Goal: Find contact information: Find contact information

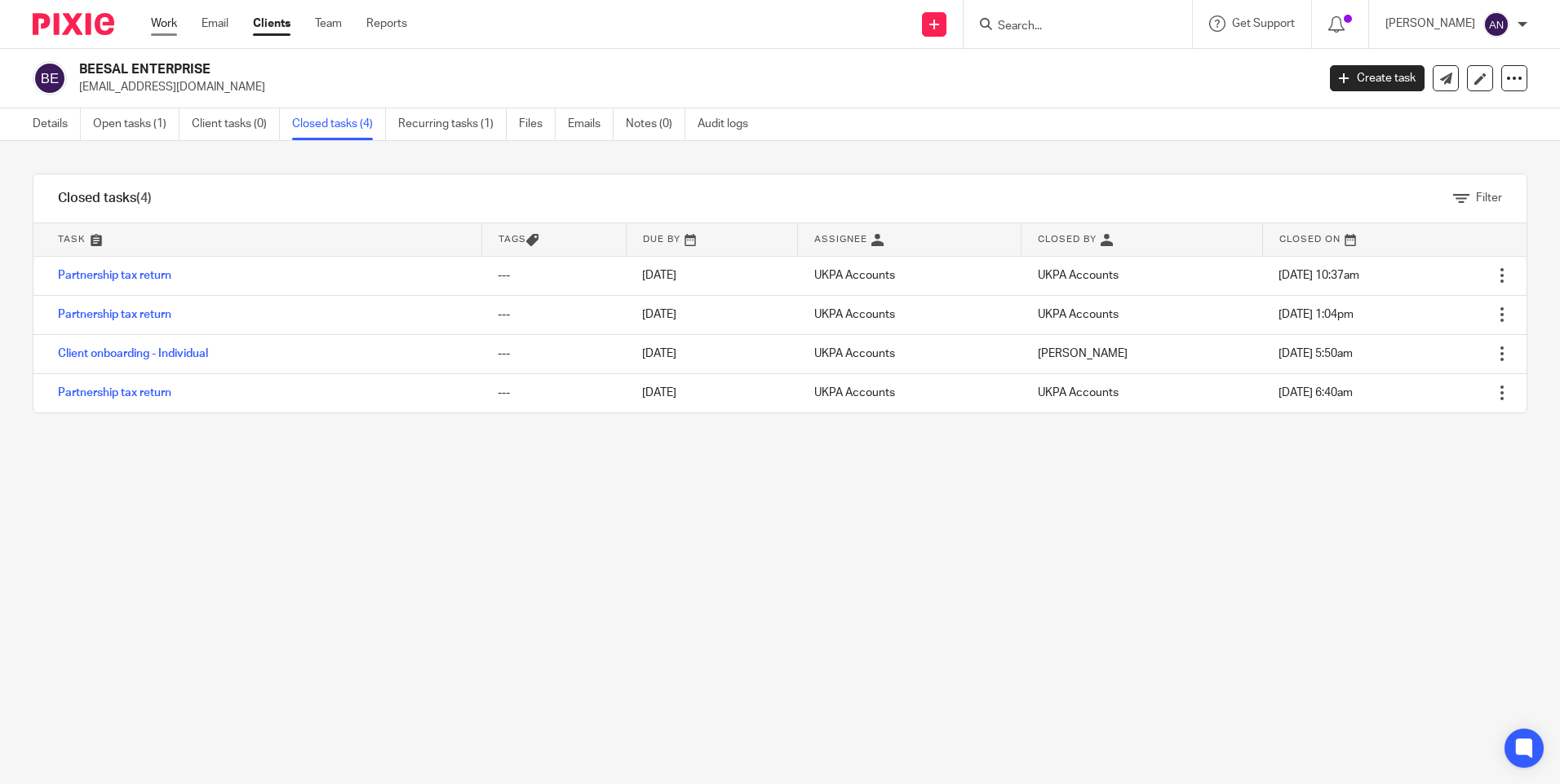
click at [153, 23] on link "Work" at bounding box center [163, 23] width 26 height 17
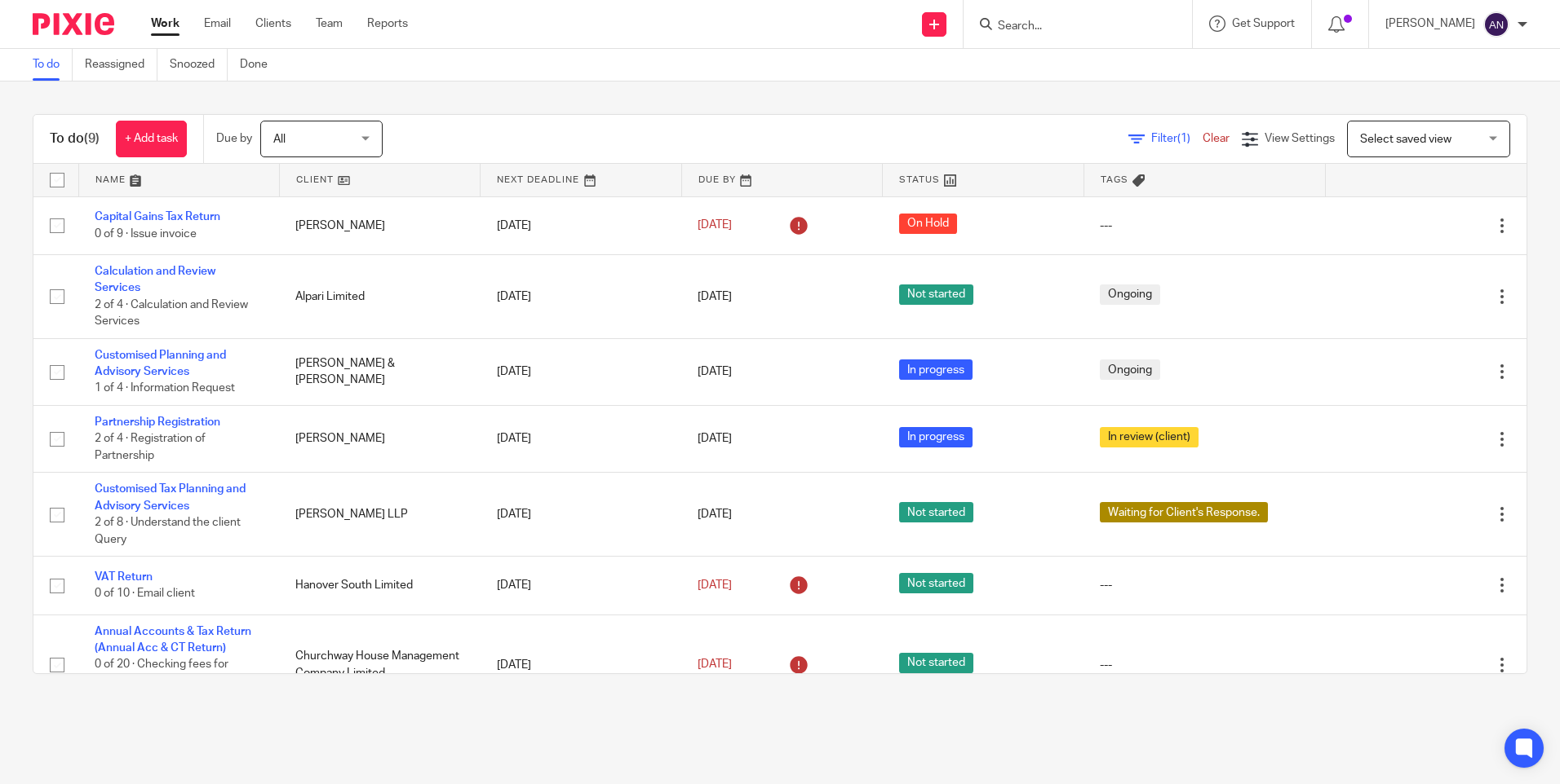
click at [830, 92] on div "To do (9) + Add task Due by All All [DATE] [DATE] This week Next week This mont…" at bounding box center [780, 394] width 1560 height 625
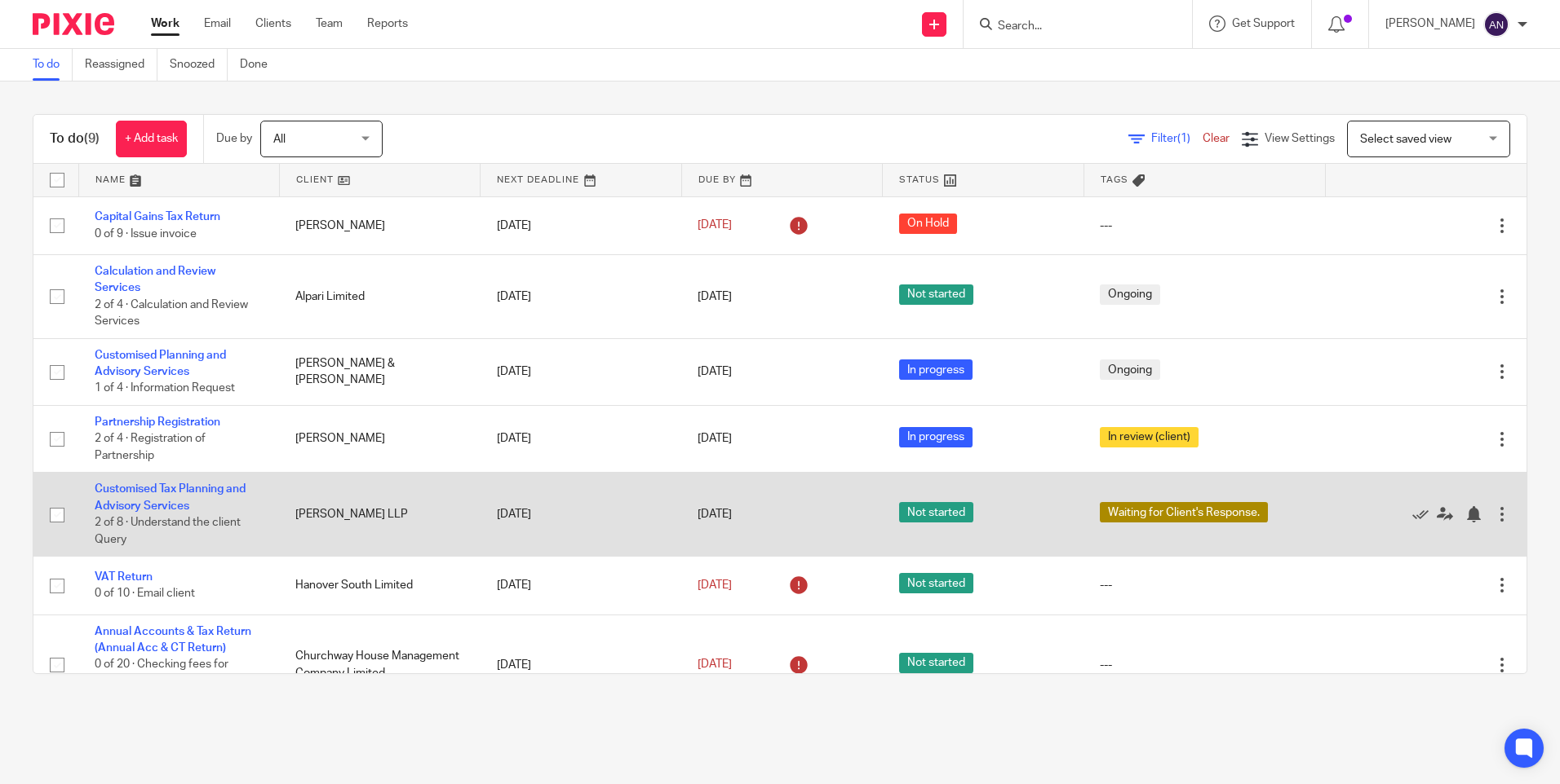
scroll to position [208, 0]
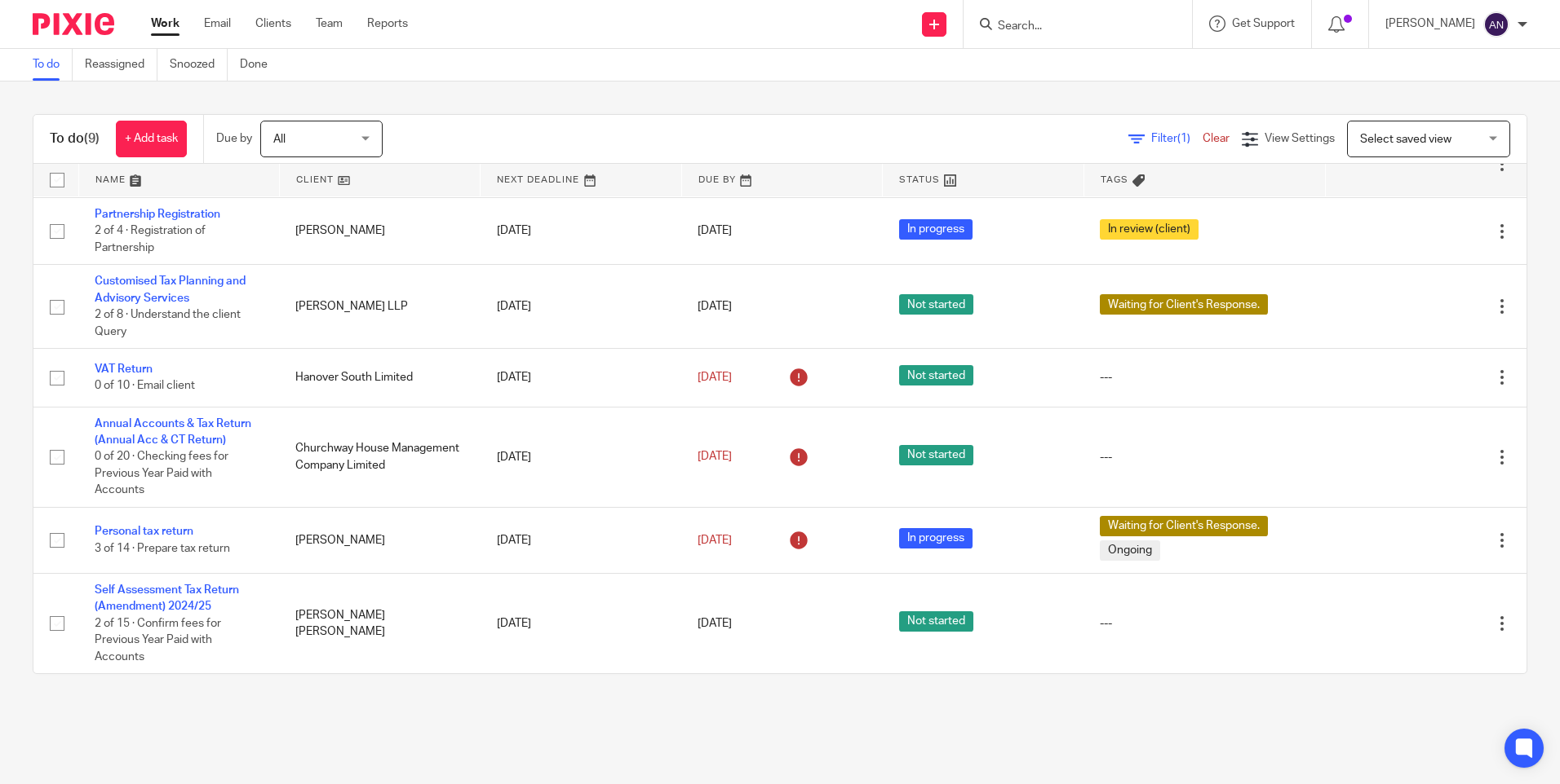
click at [1319, 92] on div "To do (9) + Add task Due by All All [DATE] [DATE] This week Next week This mont…" at bounding box center [780, 394] width 1560 height 625
click at [745, 113] on div "To do (9) + Add task Due by All All Today Tomorrow This week Next week This mon…" at bounding box center [780, 394] width 1560 height 625
click at [1029, 27] on input "Search" at bounding box center [1070, 26] width 147 height 15
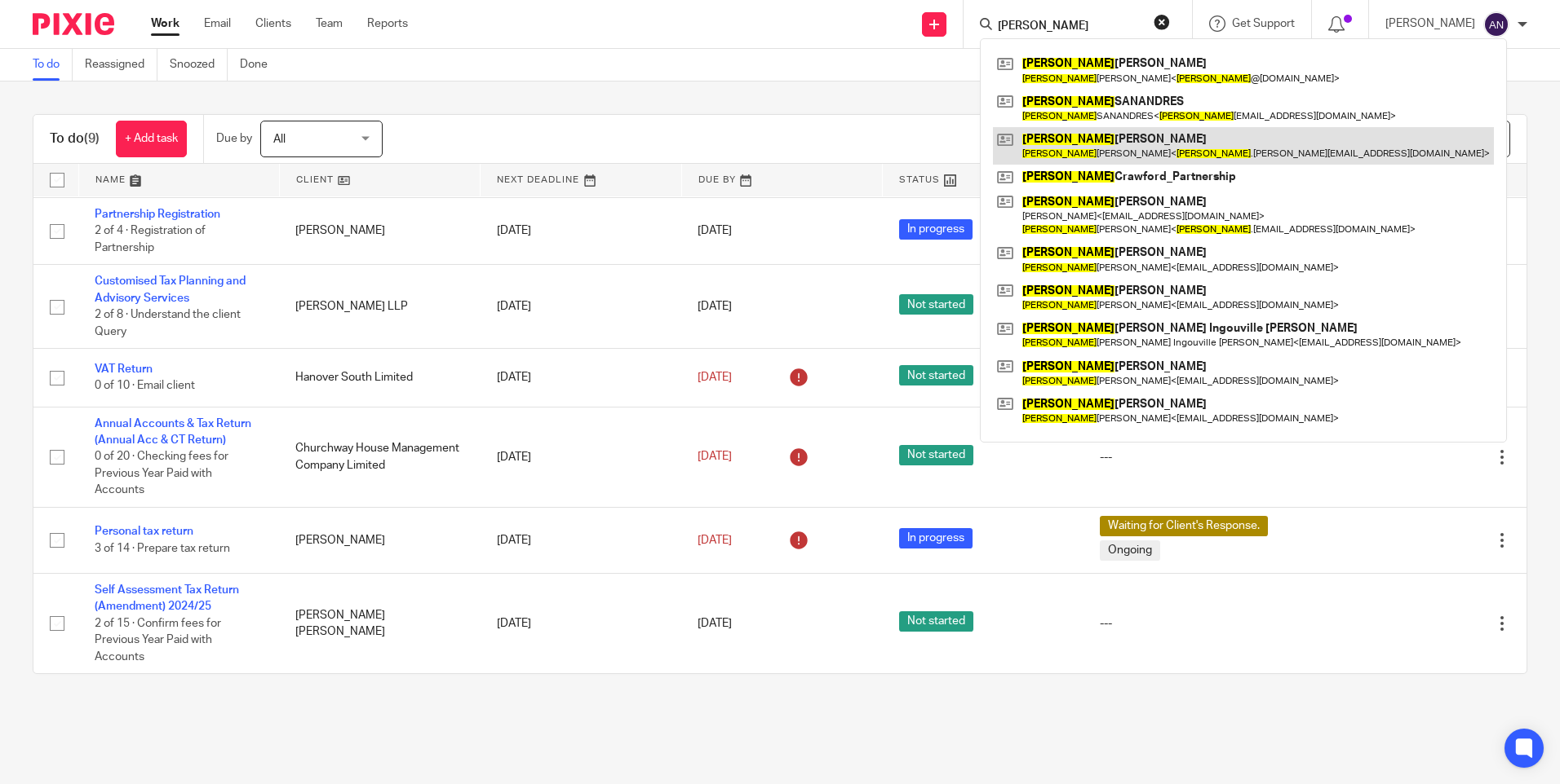
type input "david"
click at [1132, 144] on link at bounding box center [1243, 146] width 501 height 38
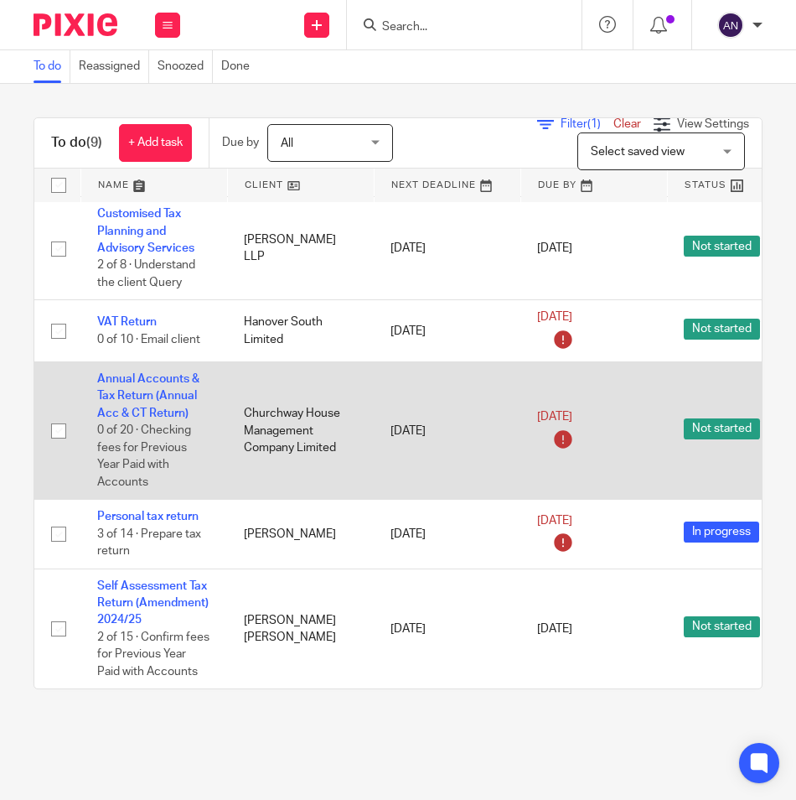
scroll to position [362, 0]
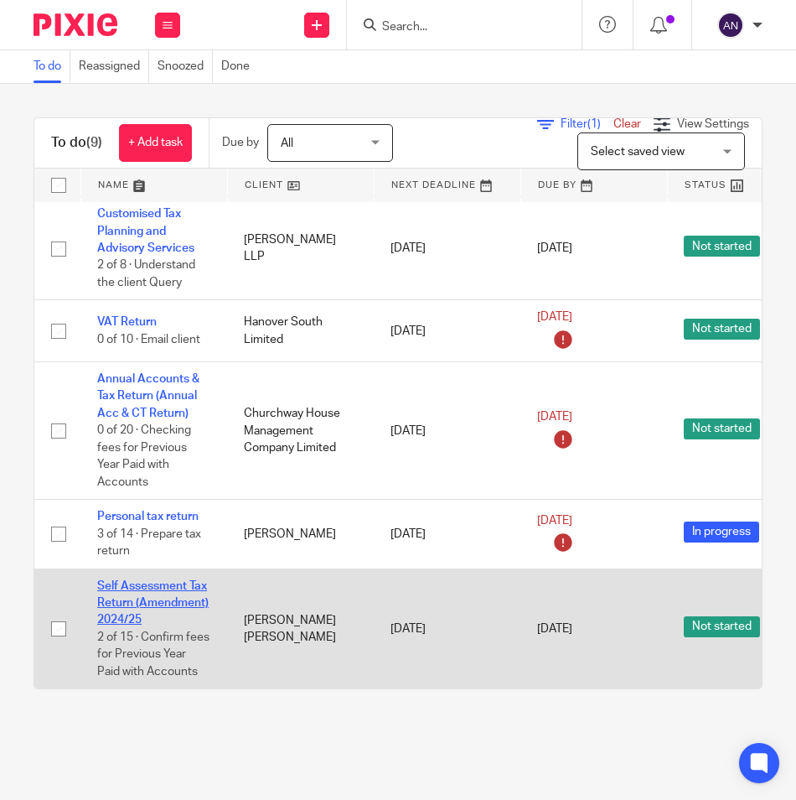
click at [155, 589] on link "Self Assessment Tax Return (Amendment) 2024/25" at bounding box center [152, 603] width 111 height 46
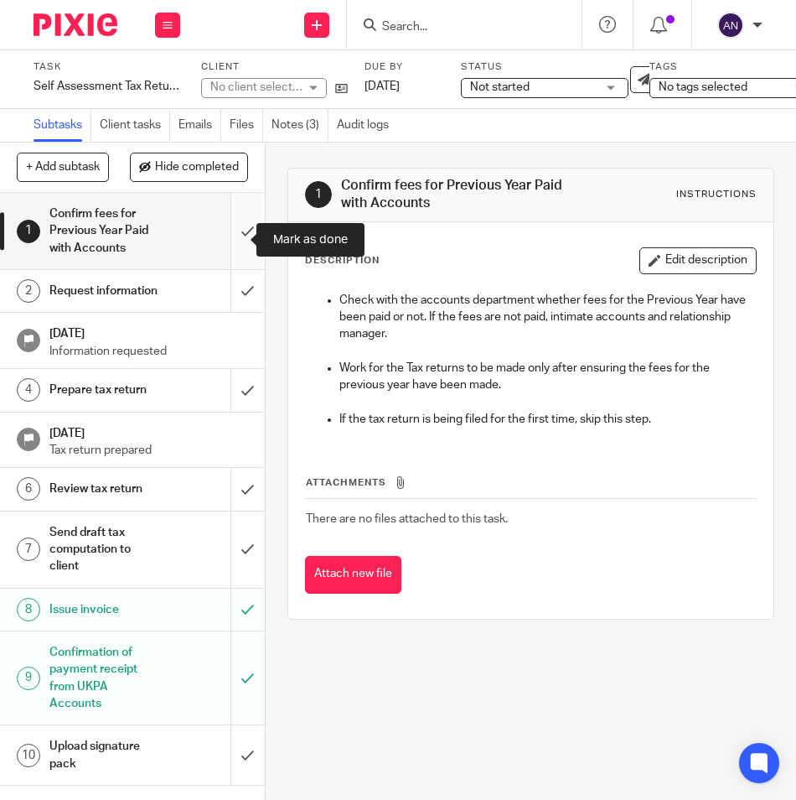
click at [221, 250] on input "submit" at bounding box center [132, 231] width 265 height 76
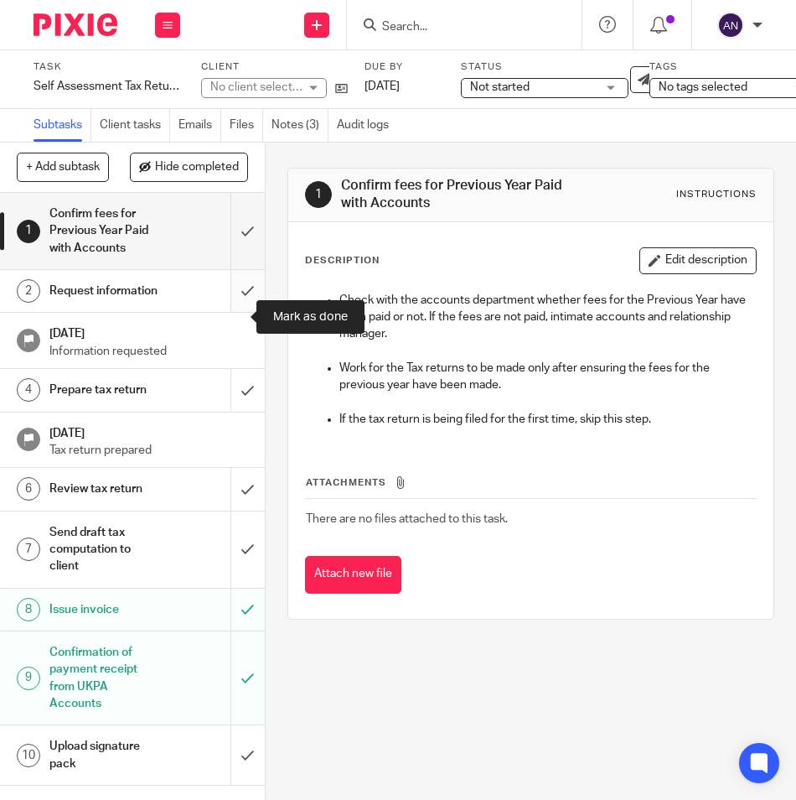
click at [220, 312] on input "submit" at bounding box center [132, 291] width 265 height 42
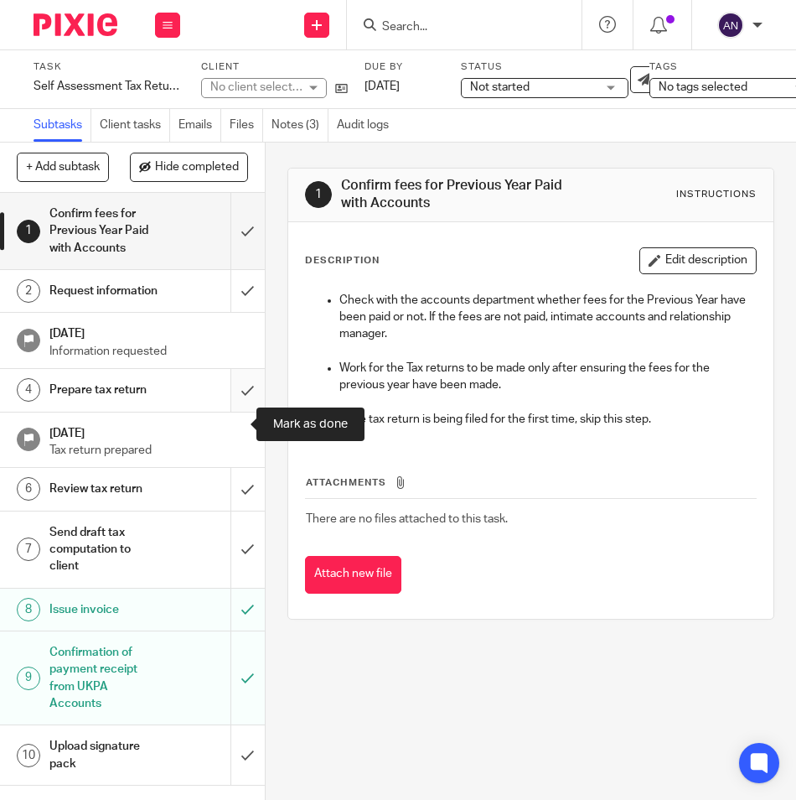
click at [229, 411] on input "submit" at bounding box center [132, 390] width 265 height 42
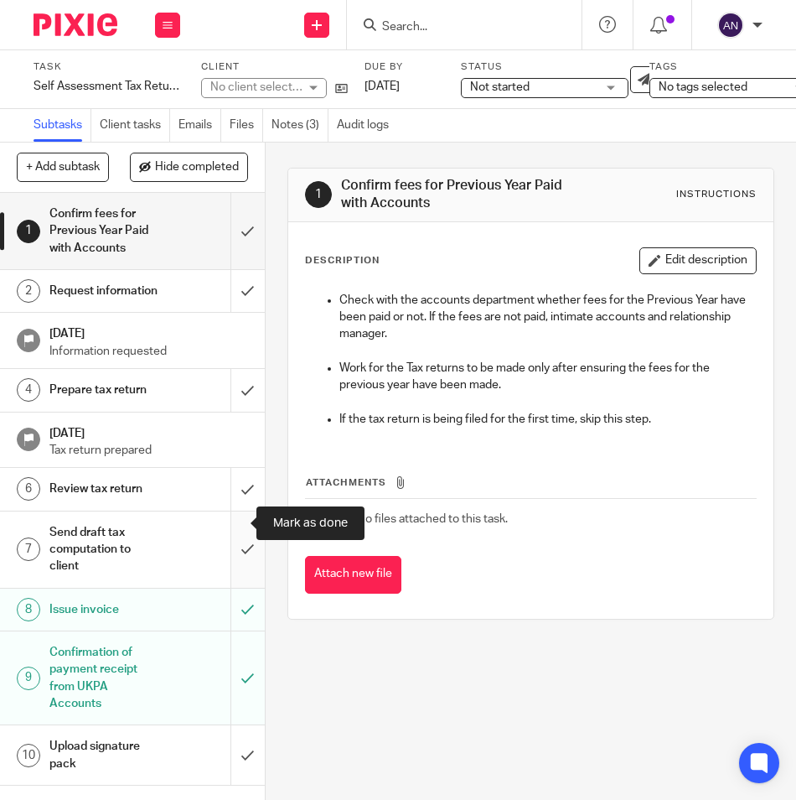
click at [239, 510] on input "submit" at bounding box center [132, 489] width 265 height 42
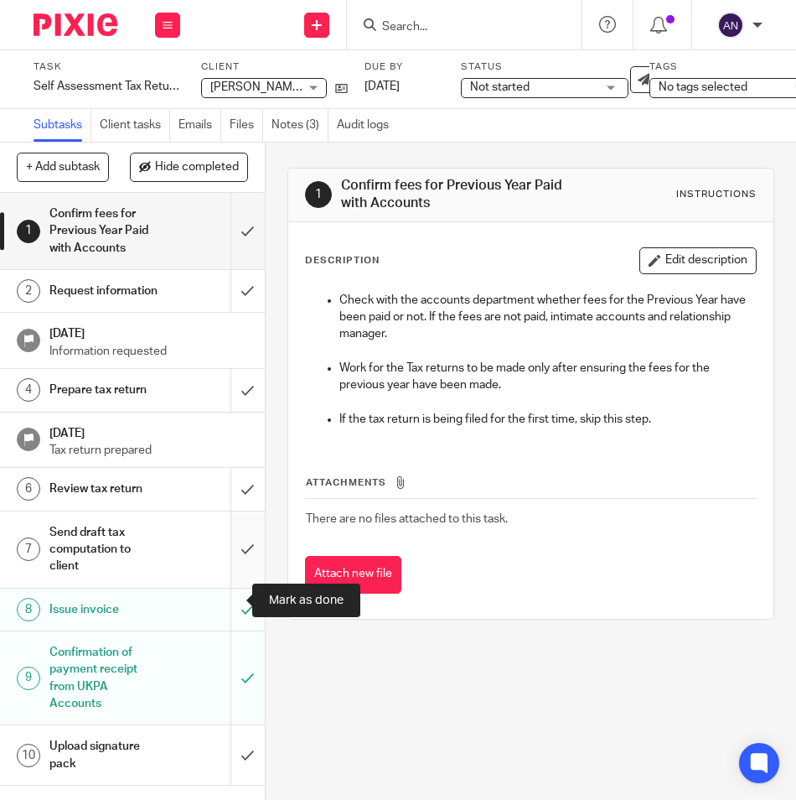
click at [241, 588] on input "submit" at bounding box center [132, 549] width 265 height 76
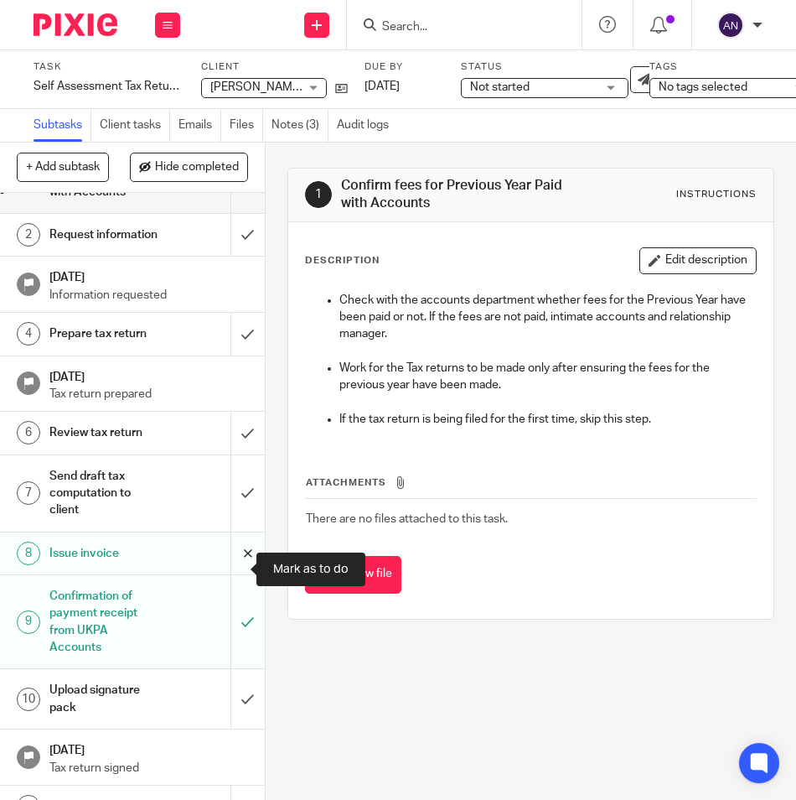
scroll to position [84, 0]
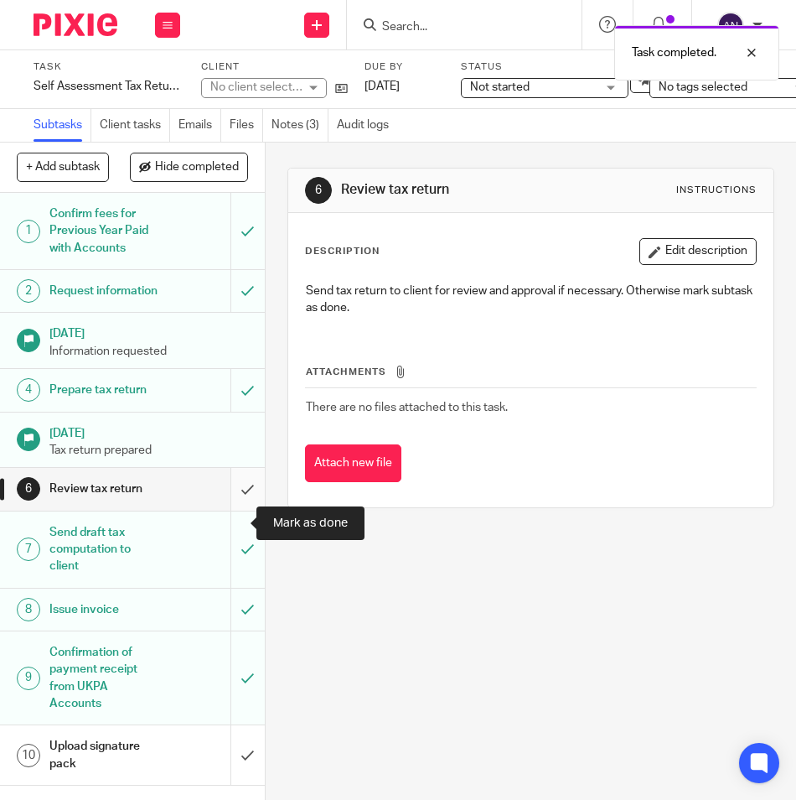
click at [231, 510] on input "submit" at bounding box center [132, 489] width 265 height 42
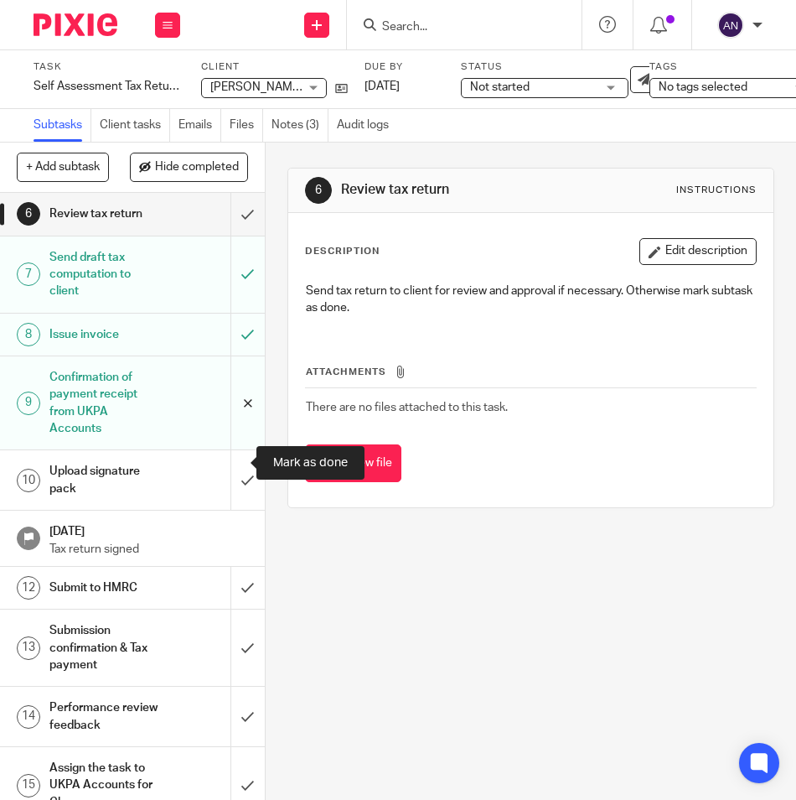
scroll to position [335, 0]
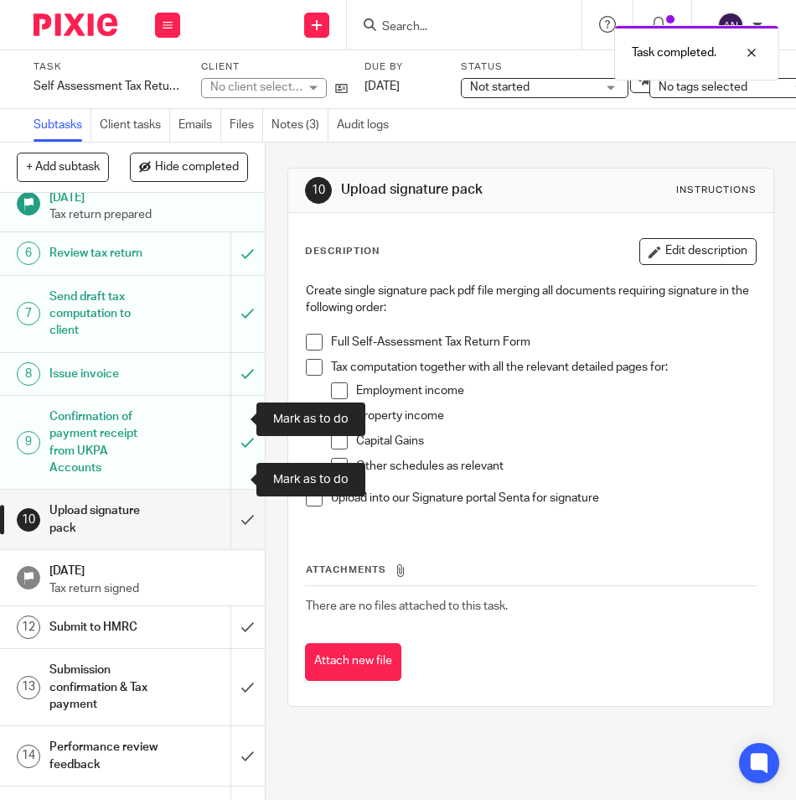
scroll to position [251, 0]
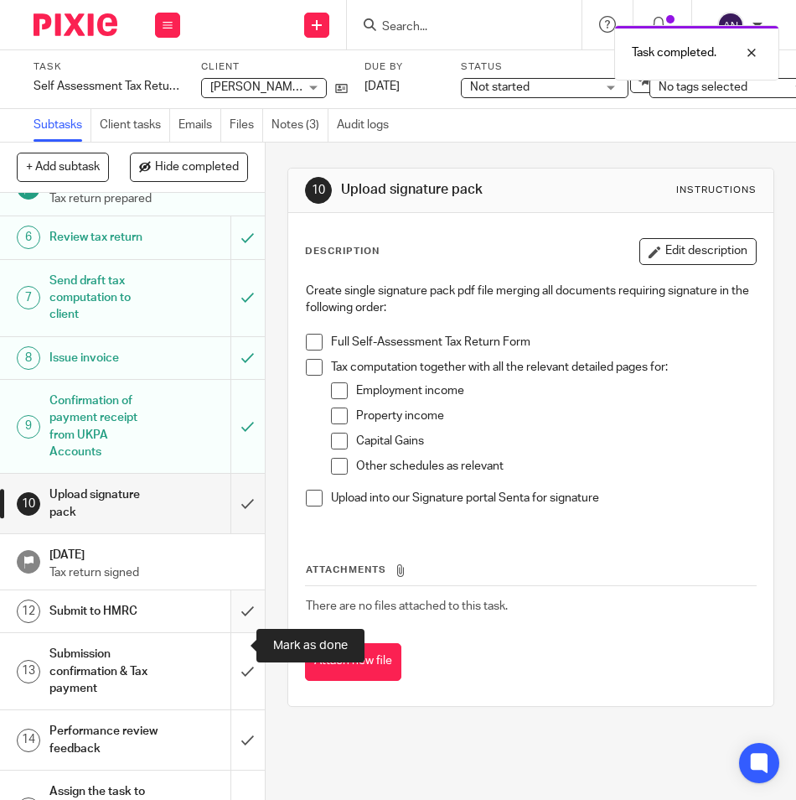
click at [235, 632] on input "submit" at bounding box center [132, 611] width 265 height 42
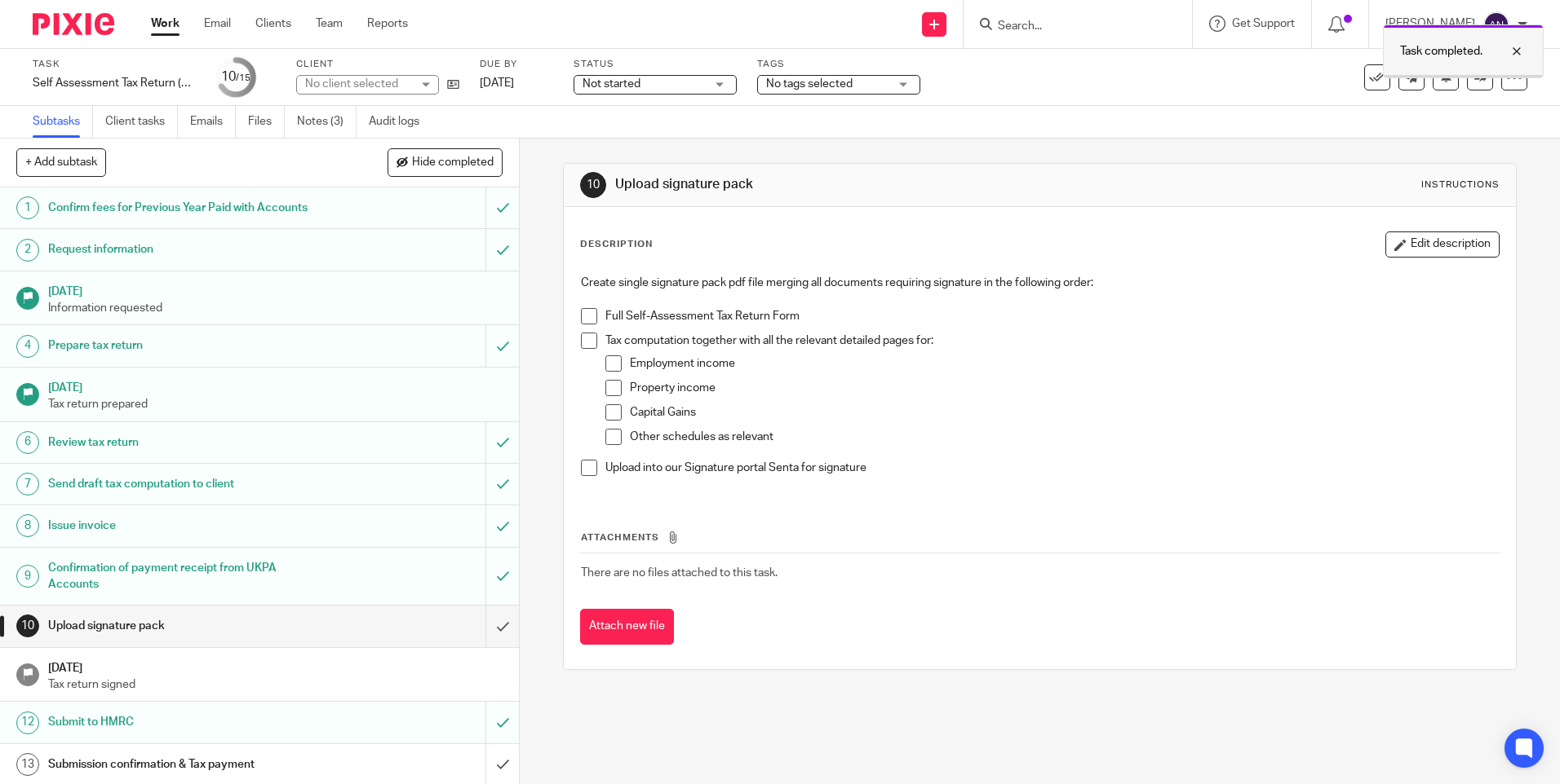
click at [775, 51] on div at bounding box center [1504, 52] width 44 height 19
click at [157, 19] on link "Work" at bounding box center [164, 23] width 28 height 17
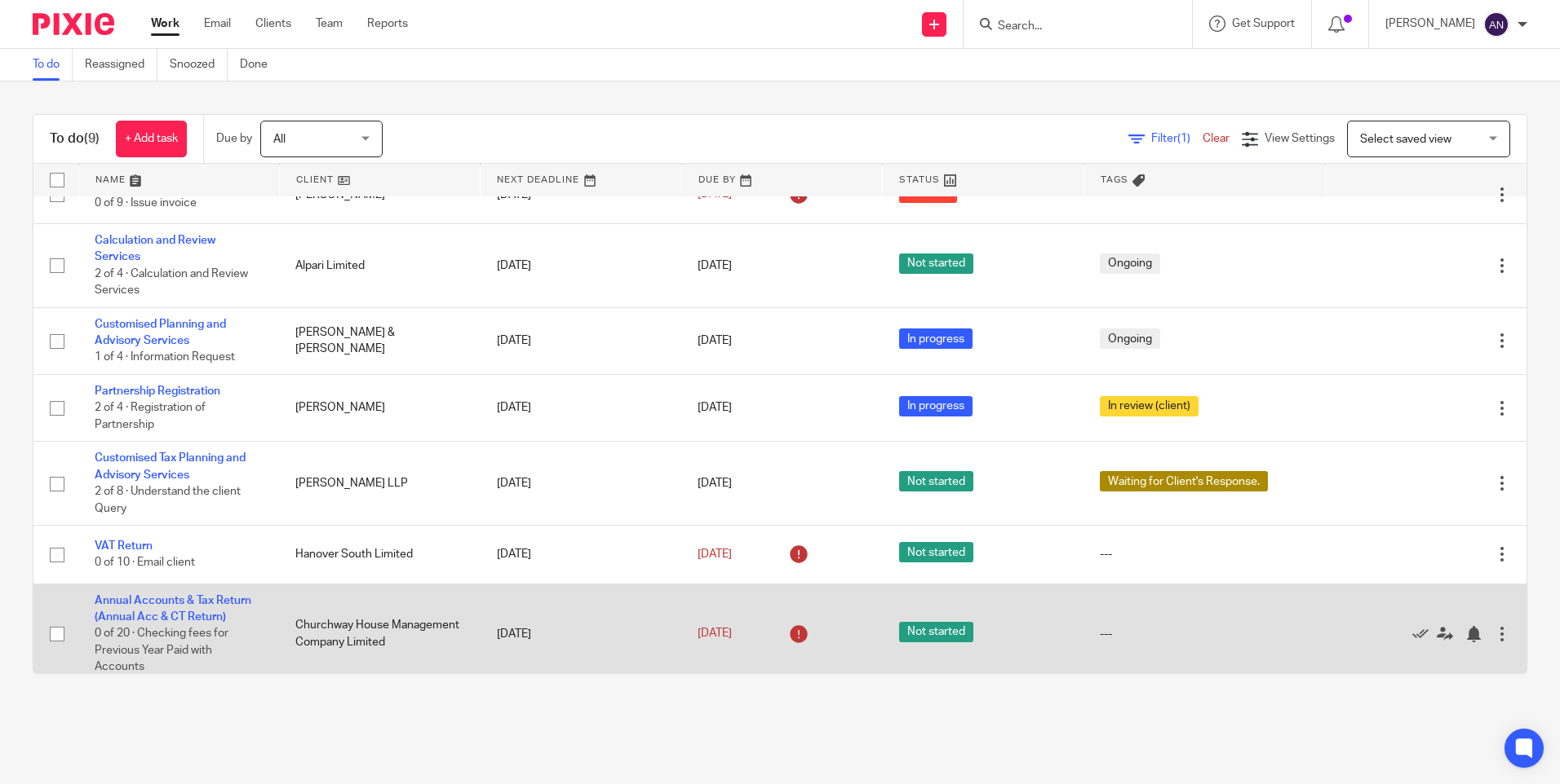
scroll to position [28, 0]
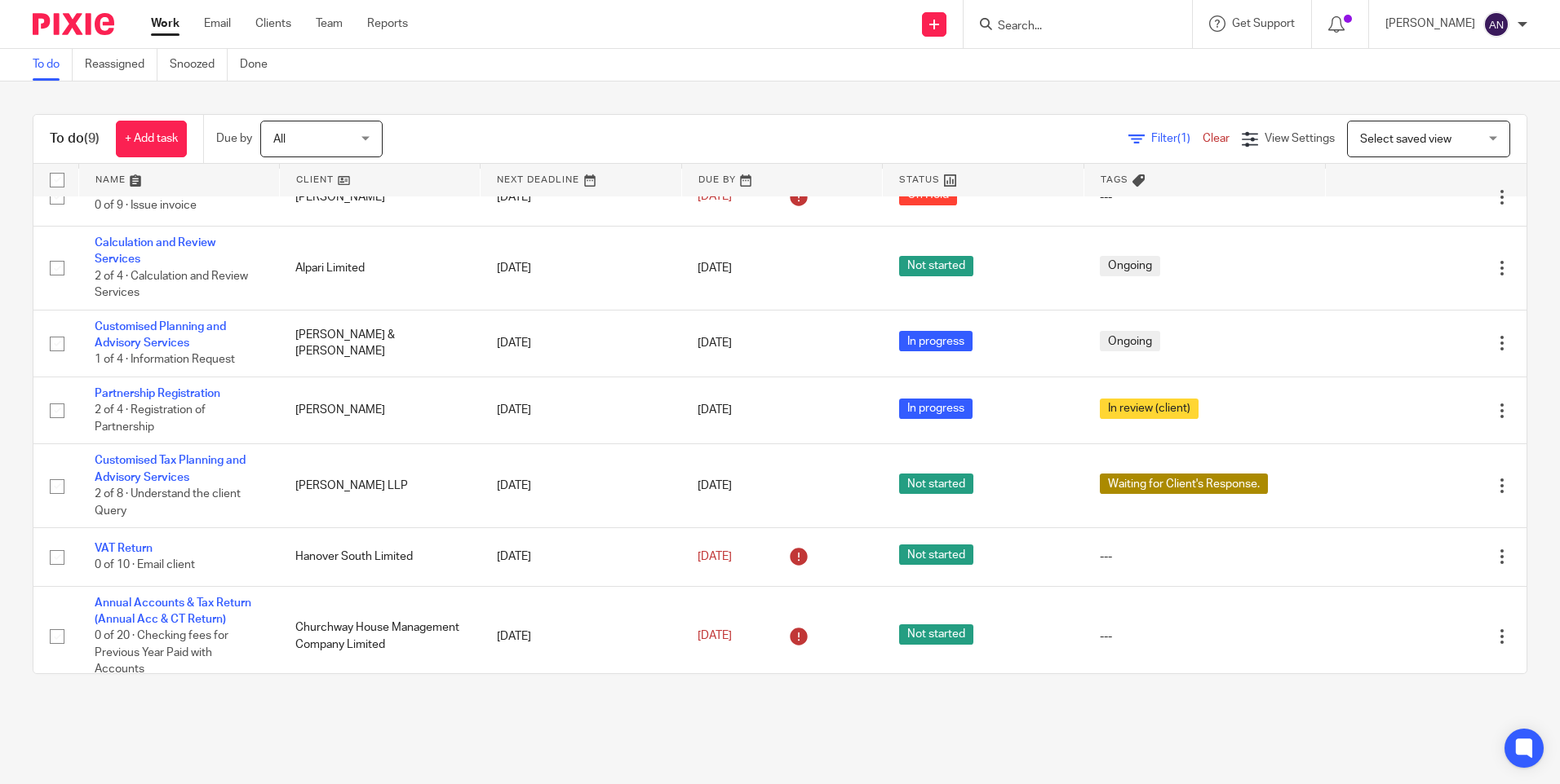
click at [644, 99] on div "To do (9) + Add task Due by All All [DATE] [DATE] This week Next week This mont…" at bounding box center [780, 394] width 1560 height 625
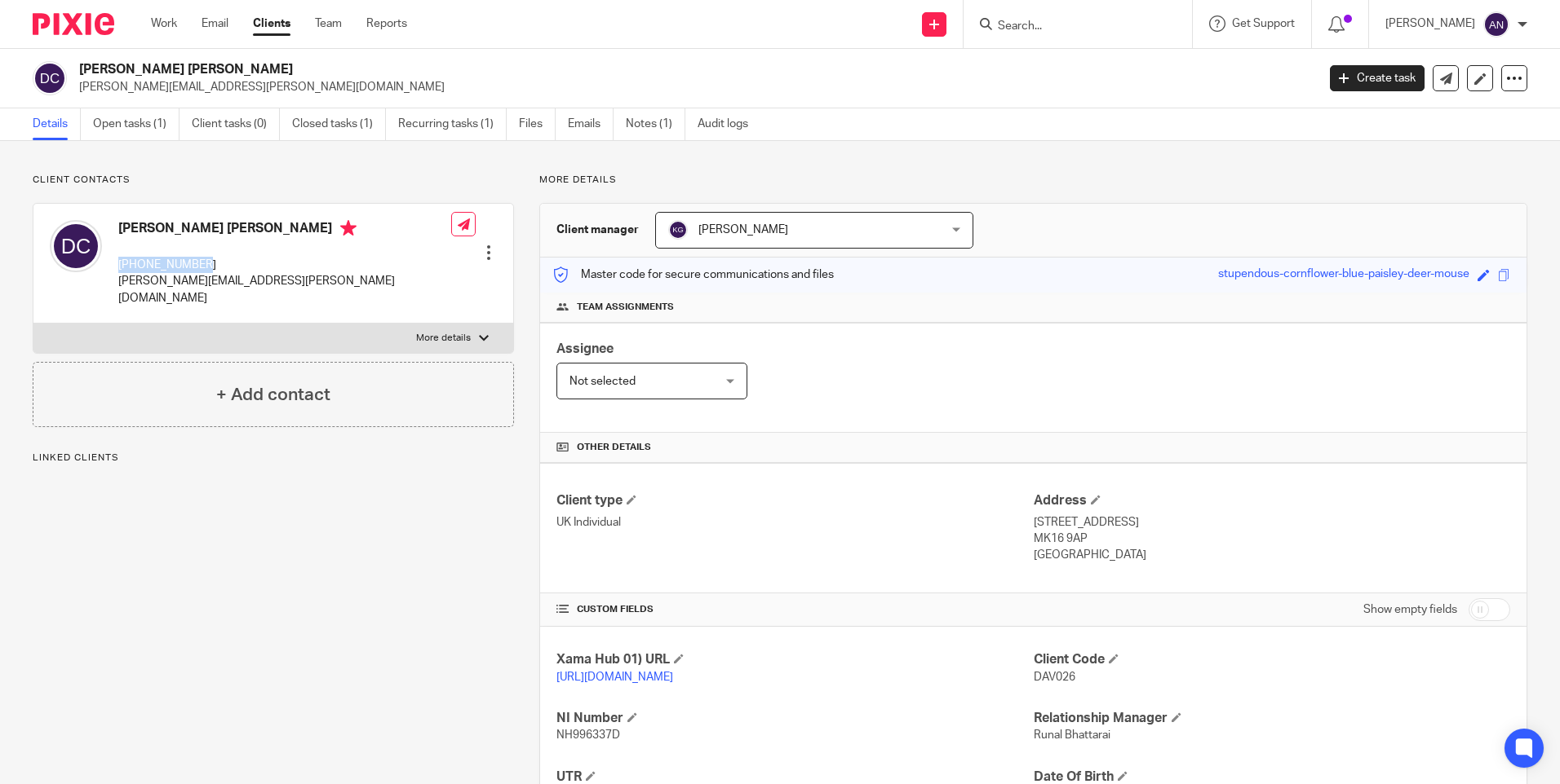
click at [122, 260] on p "[PHONE_NUMBER]" at bounding box center [285, 265] width 333 height 17
drag, startPoint x: 122, startPoint y: 260, endPoint x: 200, endPoint y: 266, distance: 78.2
click at [193, 267] on p "[PHONE_NUMBER]" at bounding box center [285, 265] width 333 height 17
click at [206, 263] on p "[PHONE_NUMBER]" at bounding box center [285, 265] width 333 height 17
drag, startPoint x: 206, startPoint y: 263, endPoint x: 118, endPoint y: 260, distance: 88.1
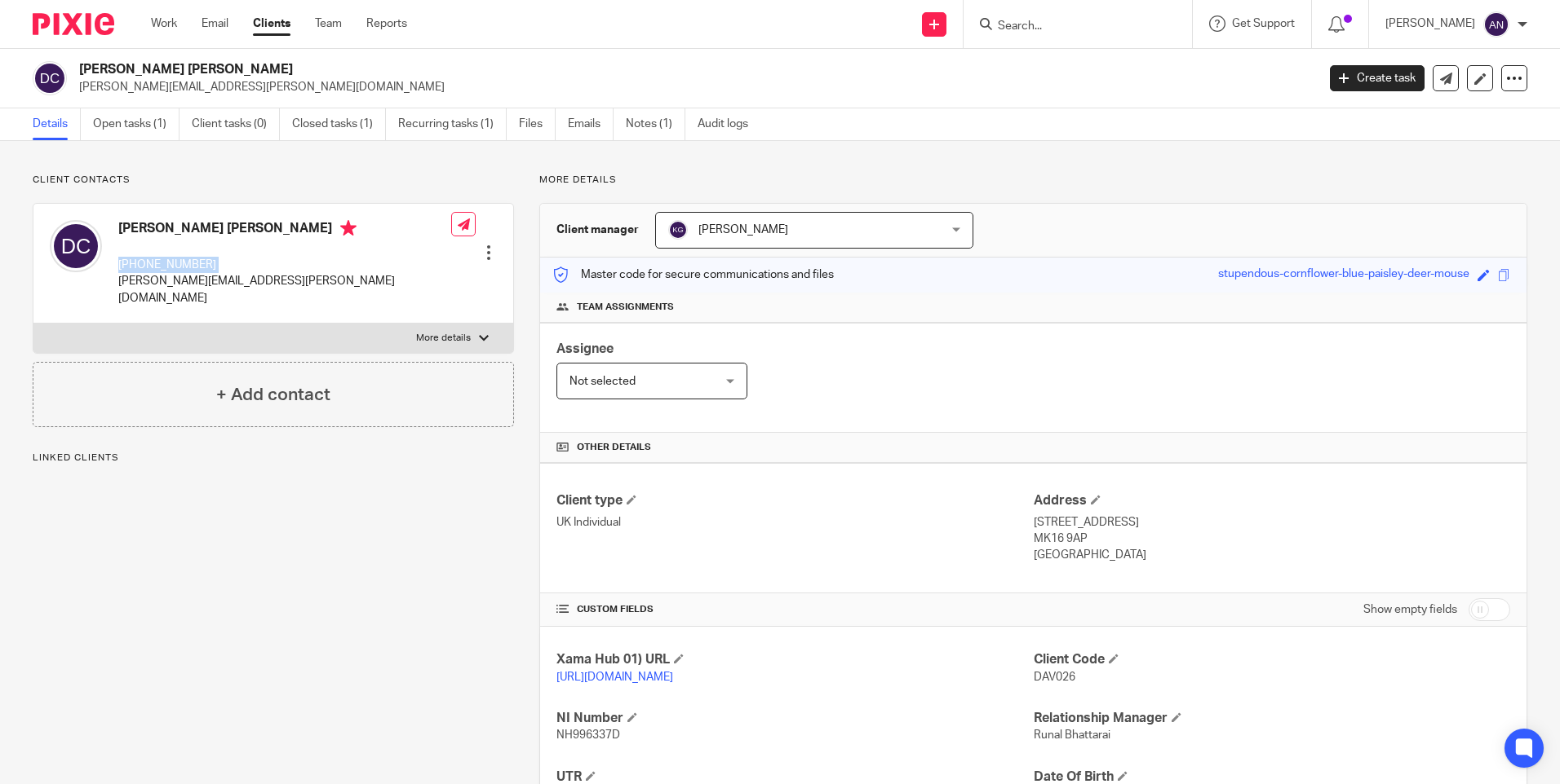
click at [118, 260] on div "[PERSON_NAME] [PERSON_NAME] [PHONE_NUMBER] [PERSON_NAME][EMAIL_ADDRESS][PERSON_…" at bounding box center [250, 264] width 401 height 103
click at [283, 260] on p "[PHONE_NUMBER]" at bounding box center [285, 265] width 333 height 17
click at [830, 173] on div "Client contacts [PERSON_NAME] [PERSON_NAME] [PHONE_NUMBER] [PERSON_NAME][EMAIL_…" at bounding box center [780, 559] width 1560 height 837
click at [1231, 189] on div "More details Client manager [PERSON_NAME] [PERSON_NAME] [PERSON_NAME] [PERSON_N…" at bounding box center [1020, 559] width 1013 height 771
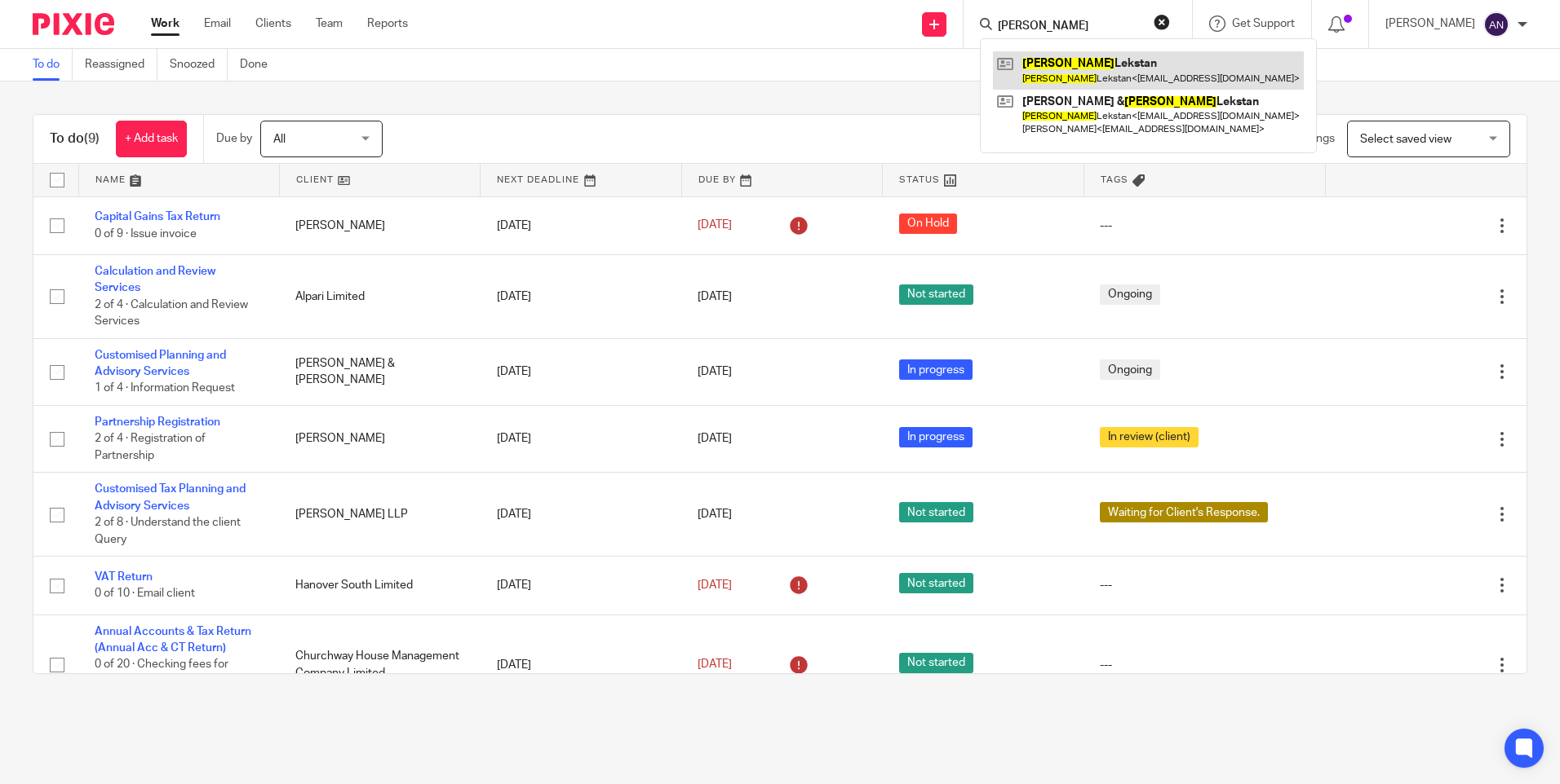
type input "[PERSON_NAME]"
click at [1090, 87] on link at bounding box center [1147, 70] width 310 height 38
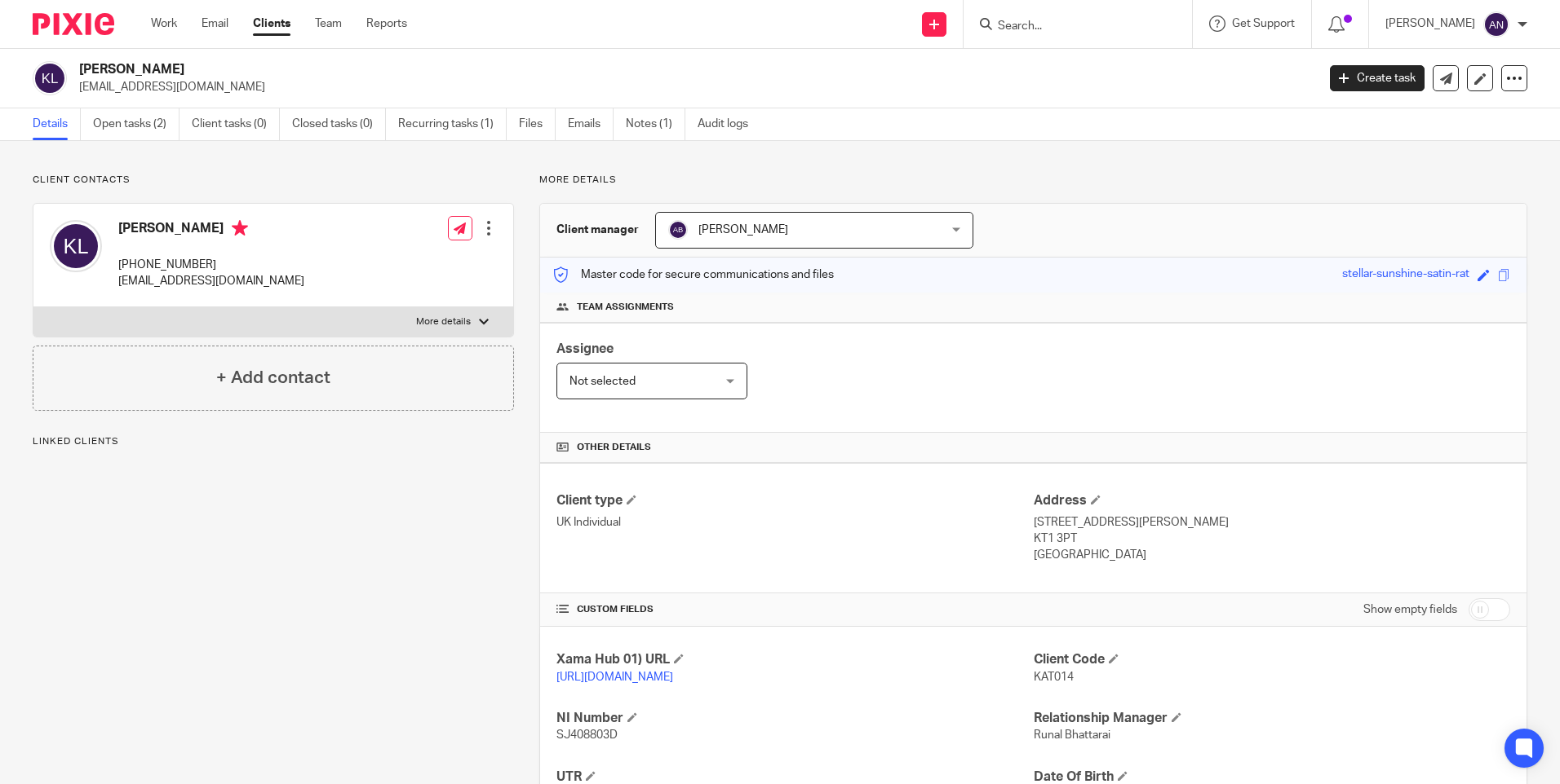
drag, startPoint x: 1027, startPoint y: 519, endPoint x: 1238, endPoint y: 521, distance: 211.0
click at [1238, 521] on p "[STREET_ADDRESS][PERSON_NAME]" at bounding box center [1272, 522] width 477 height 17
copy p "[STREET_ADDRESS][PERSON_NAME]"
drag, startPoint x: 1026, startPoint y: 539, endPoint x: 1068, endPoint y: 539, distance: 42.0
click at [1068, 539] on p "KT1 3PT" at bounding box center [1272, 539] width 477 height 17
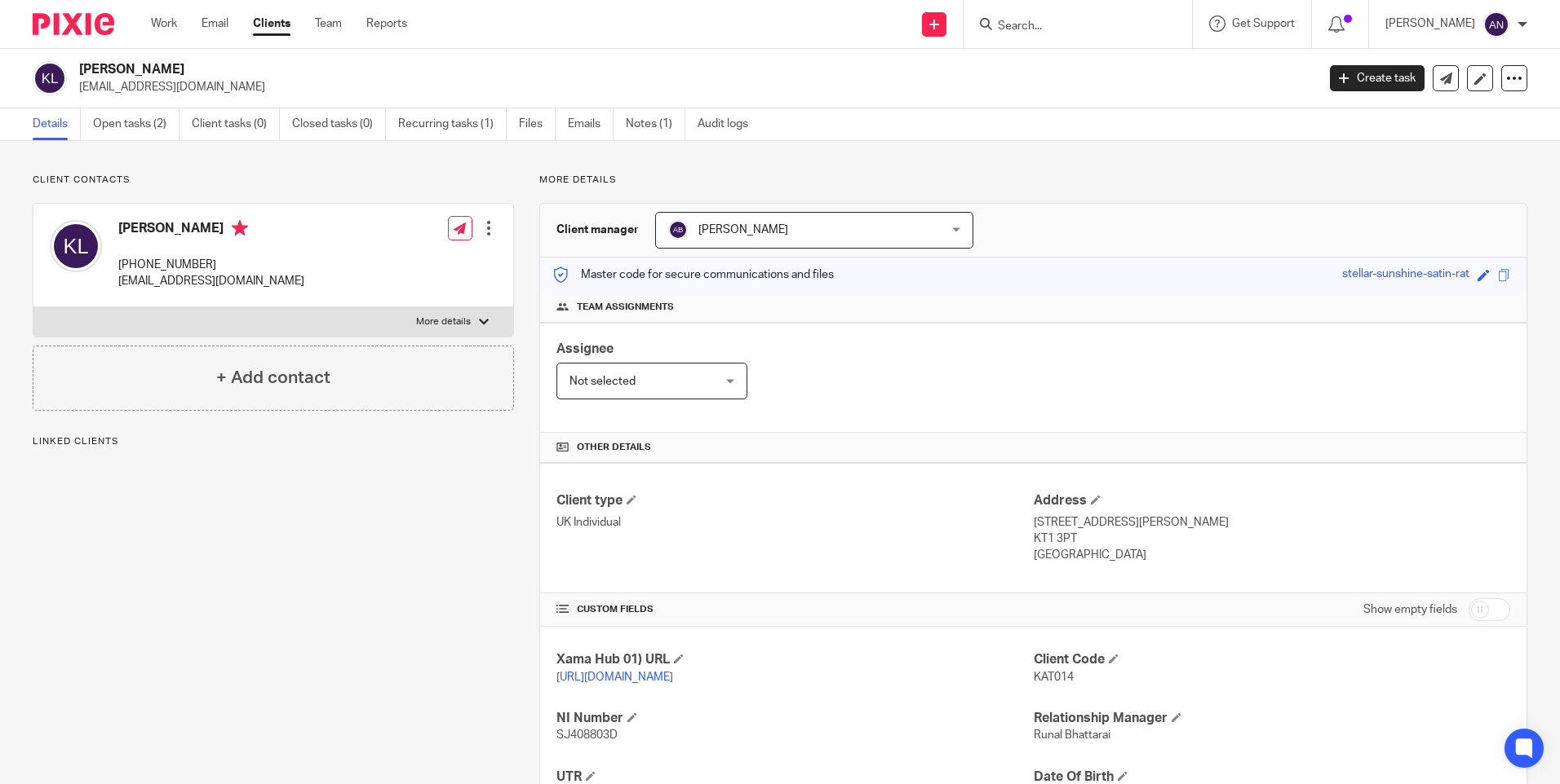
copy p "KT1 3PT"
drag, startPoint x: 120, startPoint y: 267, endPoint x: 218, endPoint y: 266, distance: 98.0
click at [218, 266] on p "[PHONE_NUMBER]" at bounding box center [211, 265] width 186 height 17
copy p "[PHONE_NUMBER]"
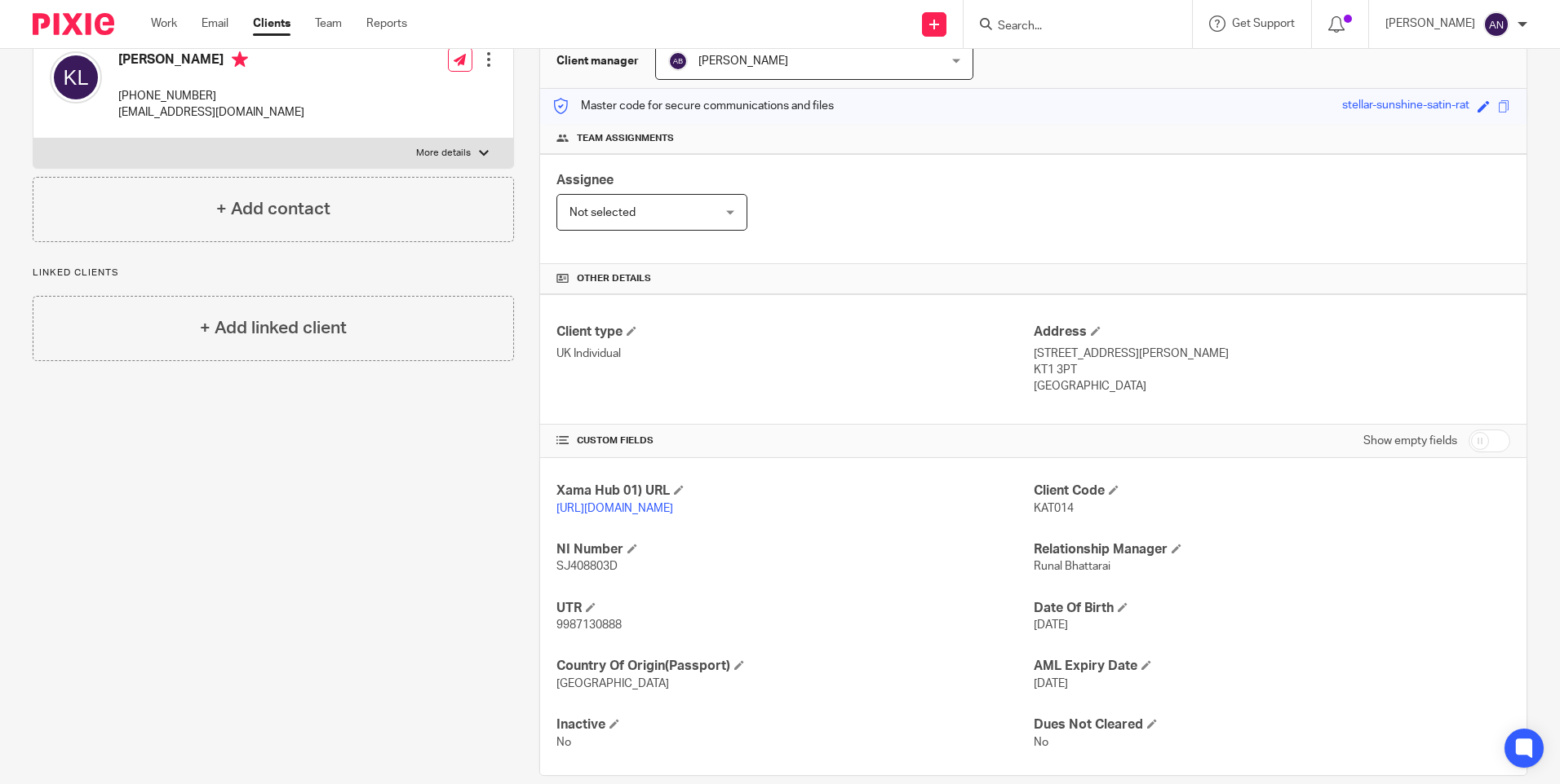
scroll to position [209, 0]
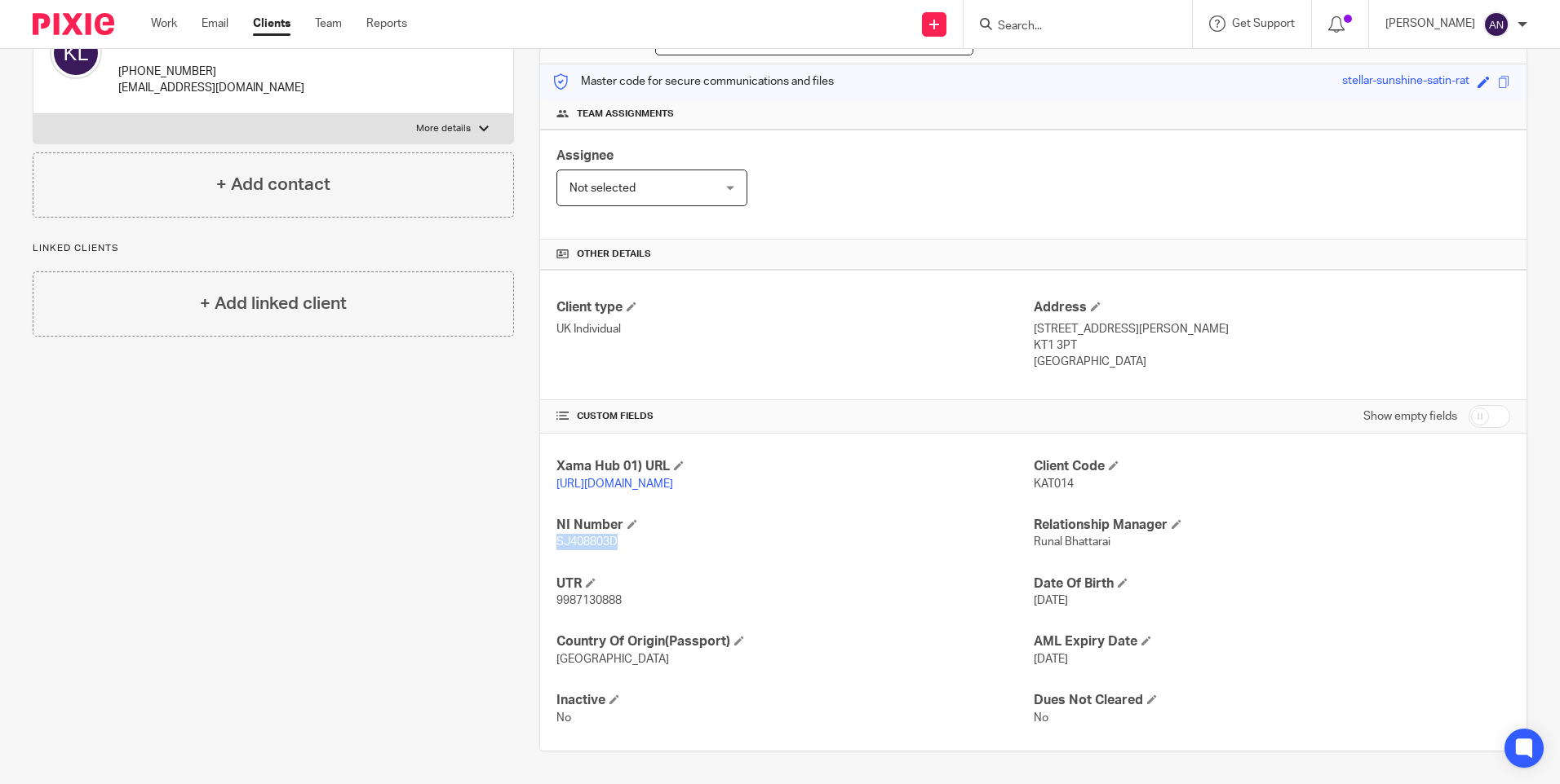
drag, startPoint x: 613, startPoint y: 544, endPoint x: 556, endPoint y: 542, distance: 57.0
click at [557, 542] on span "SJ408803D" at bounding box center [587, 543] width 61 height 12
copy span "SJ408803D"
click at [837, 343] on div "Client type UK Individual" at bounding box center [795, 336] width 477 height 72
click at [838, 343] on div "Client type UK Individual" at bounding box center [795, 336] width 477 height 72
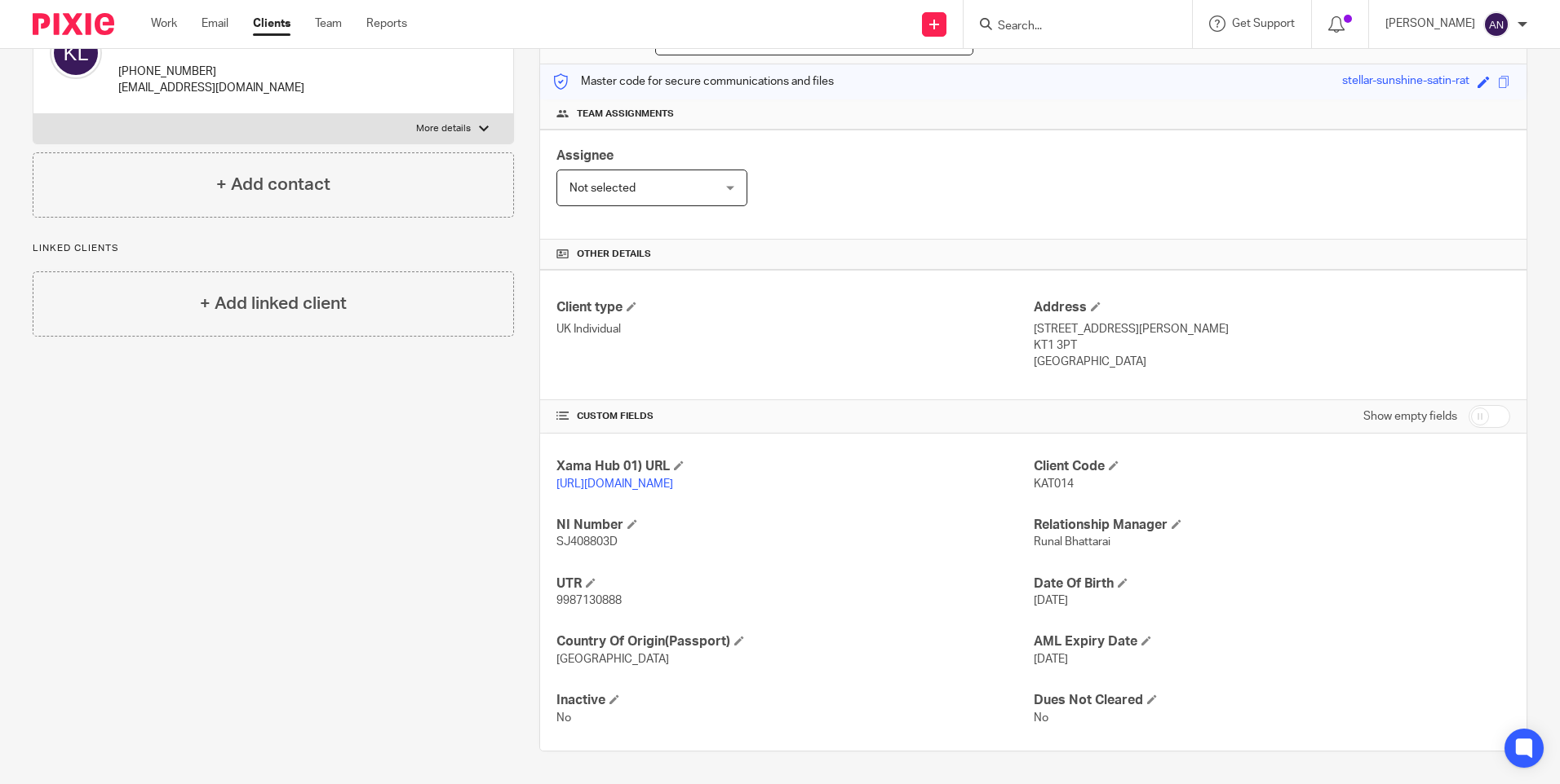
click at [834, 321] on p "UK Individual" at bounding box center [795, 329] width 477 height 17
click at [863, 184] on div "Assignee Not selected Not selected Not selected [PERSON_NAME] [PERSON_NAME] [PE…" at bounding box center [1033, 184] width 986 height 110
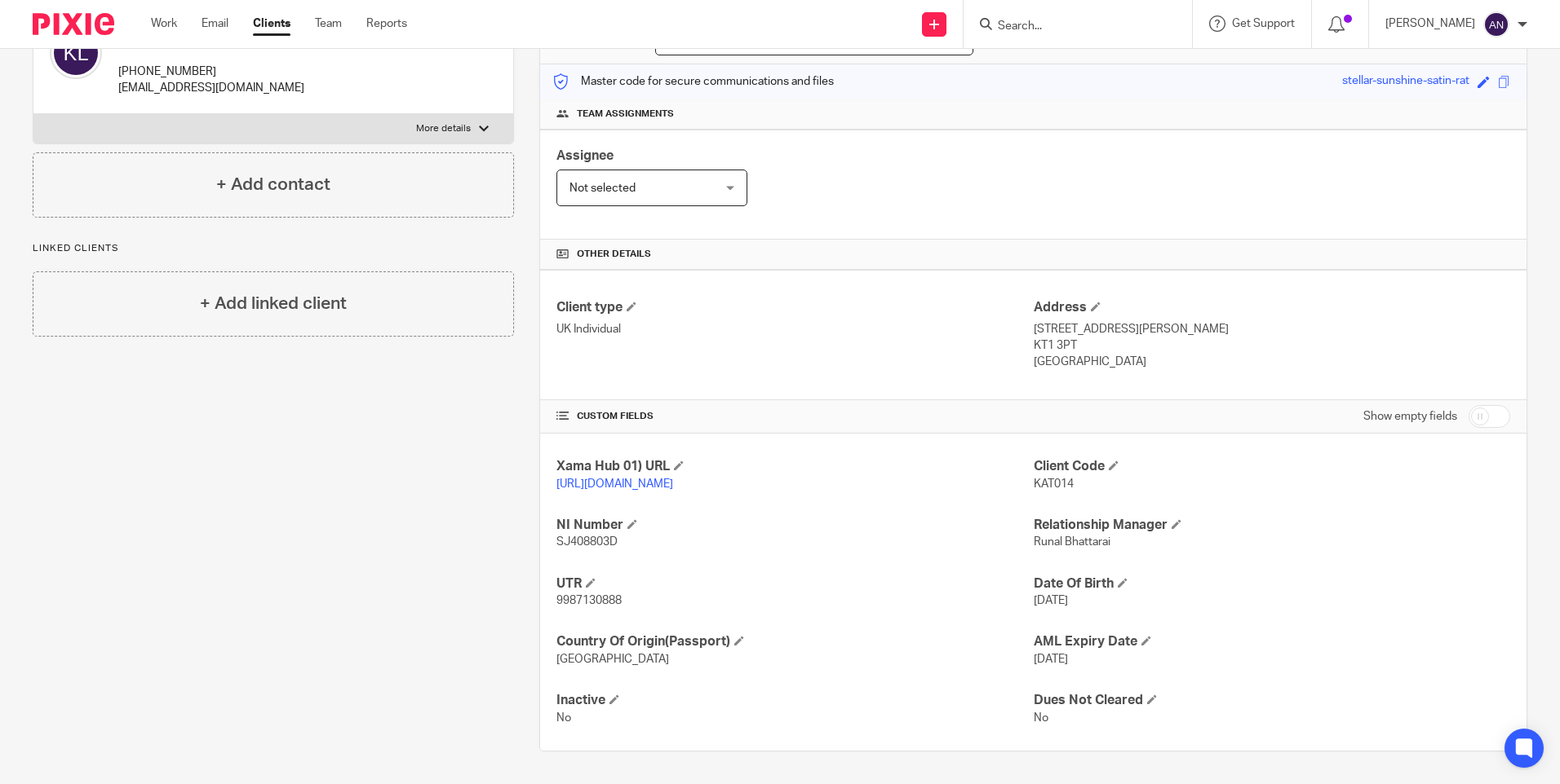
click at [863, 184] on div "Assignee Not selected Not selected Not selected [PERSON_NAME] [PERSON_NAME] [PE…" at bounding box center [1033, 184] width 986 height 110
drag, startPoint x: 1238, startPoint y: 311, endPoint x: 1027, endPoint y: 309, distance: 211.0
click at [1034, 321] on p "[STREET_ADDRESS][PERSON_NAME]" at bounding box center [1272, 329] width 477 height 17
copy p "[STREET_ADDRESS][PERSON_NAME]"
drag, startPoint x: 1028, startPoint y: 331, endPoint x: 1067, endPoint y: 329, distance: 39.1
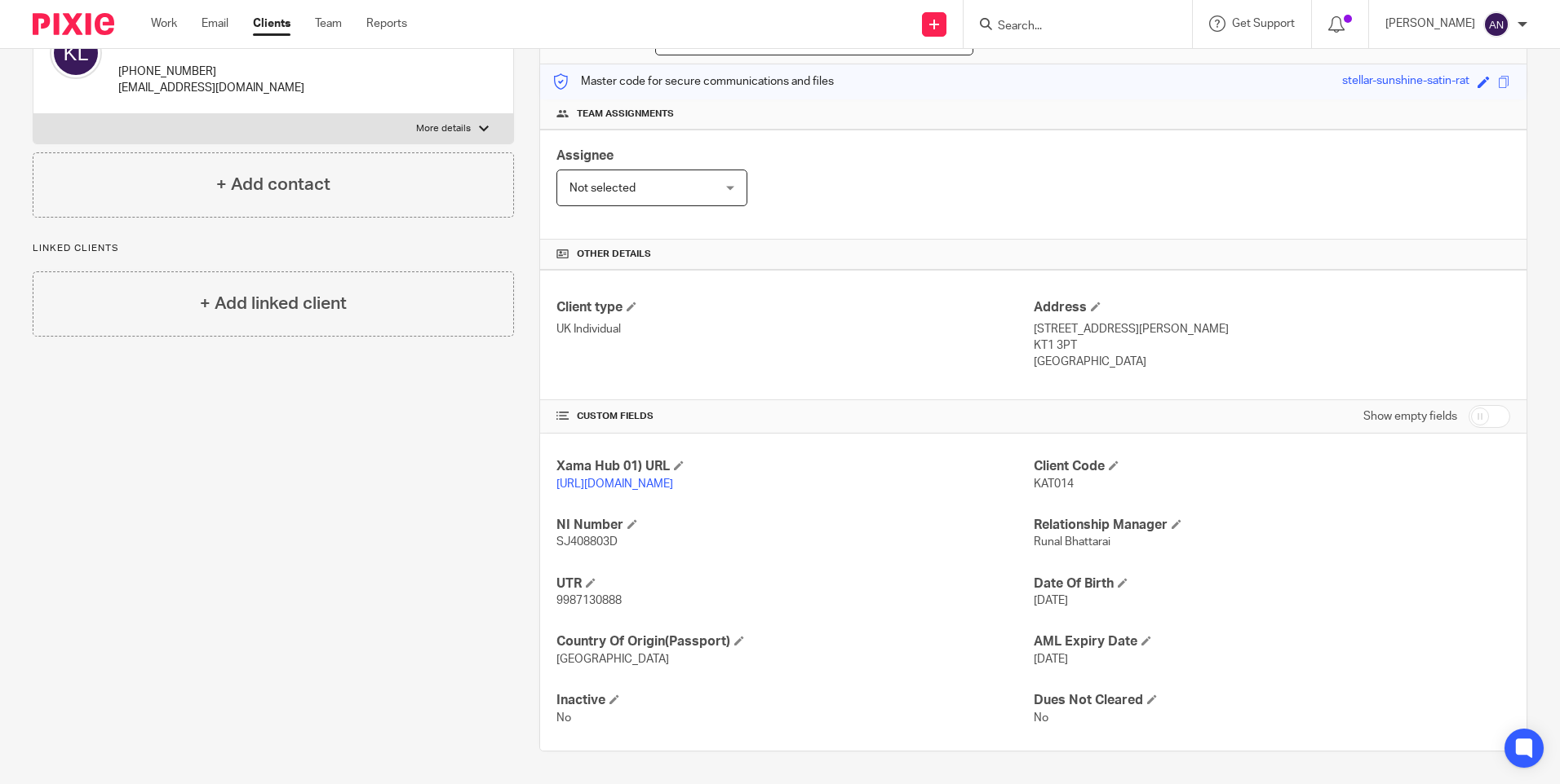
click at [1067, 338] on p "KT1 3PT" at bounding box center [1272, 345] width 477 height 17
copy p "KT1 3PT"
click at [1034, 148] on div "Assignee Not selected Not selected Not selected [PERSON_NAME] [PERSON_NAME] [PE…" at bounding box center [1033, 184] width 986 height 110
drag, startPoint x: 1237, startPoint y: 311, endPoint x: 1026, endPoint y: 314, distance: 211.0
click at [1034, 321] on p "[STREET_ADDRESS][PERSON_NAME]" at bounding box center [1272, 329] width 477 height 17
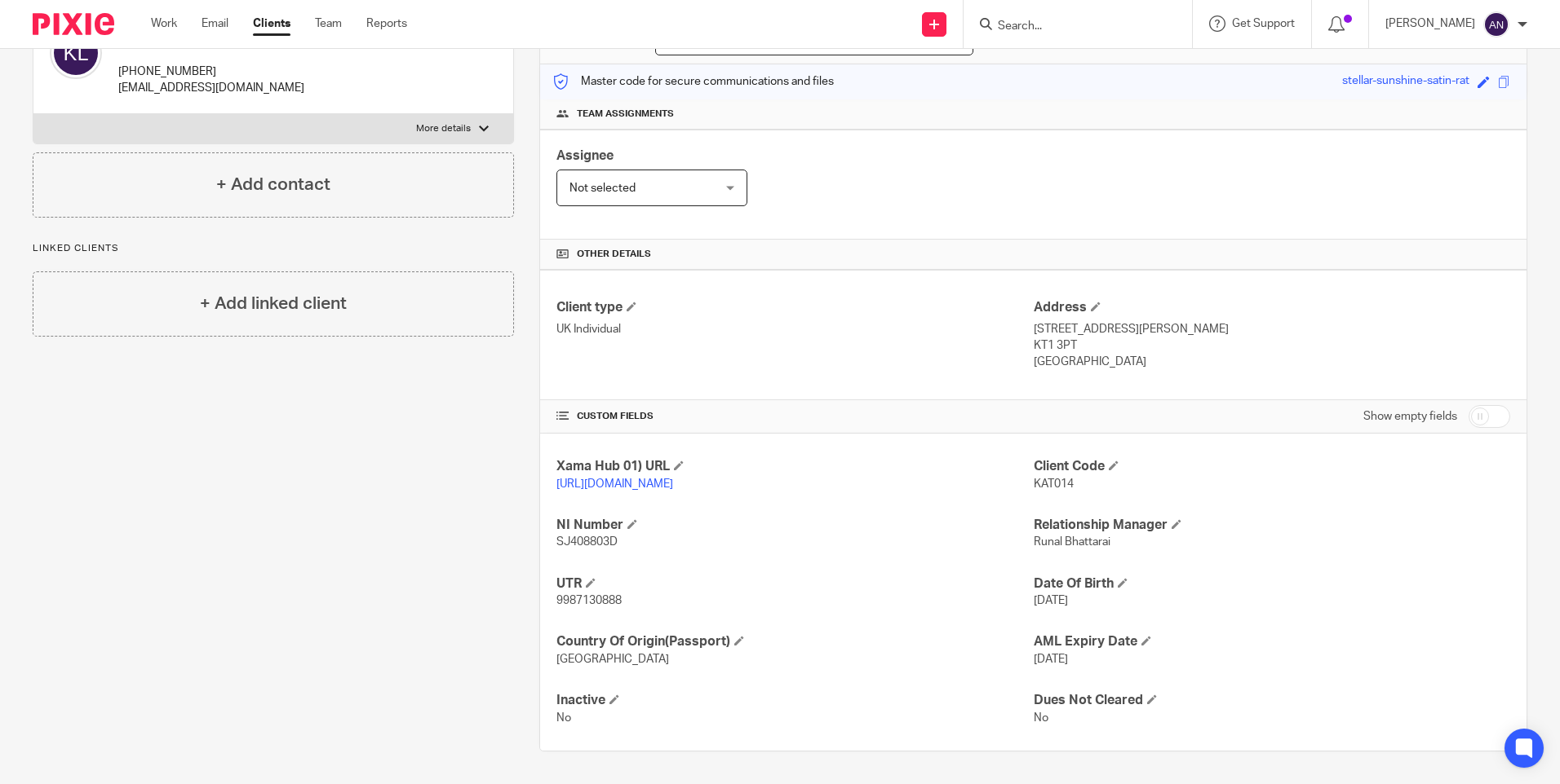
copy p "[STREET_ADDRESS][PERSON_NAME]"
drag, startPoint x: 1028, startPoint y: 330, endPoint x: 1067, endPoint y: 334, distance: 39.2
click at [1067, 338] on p "KT1 3PT" at bounding box center [1272, 345] width 477 height 17
copy p "KT1 3PT"
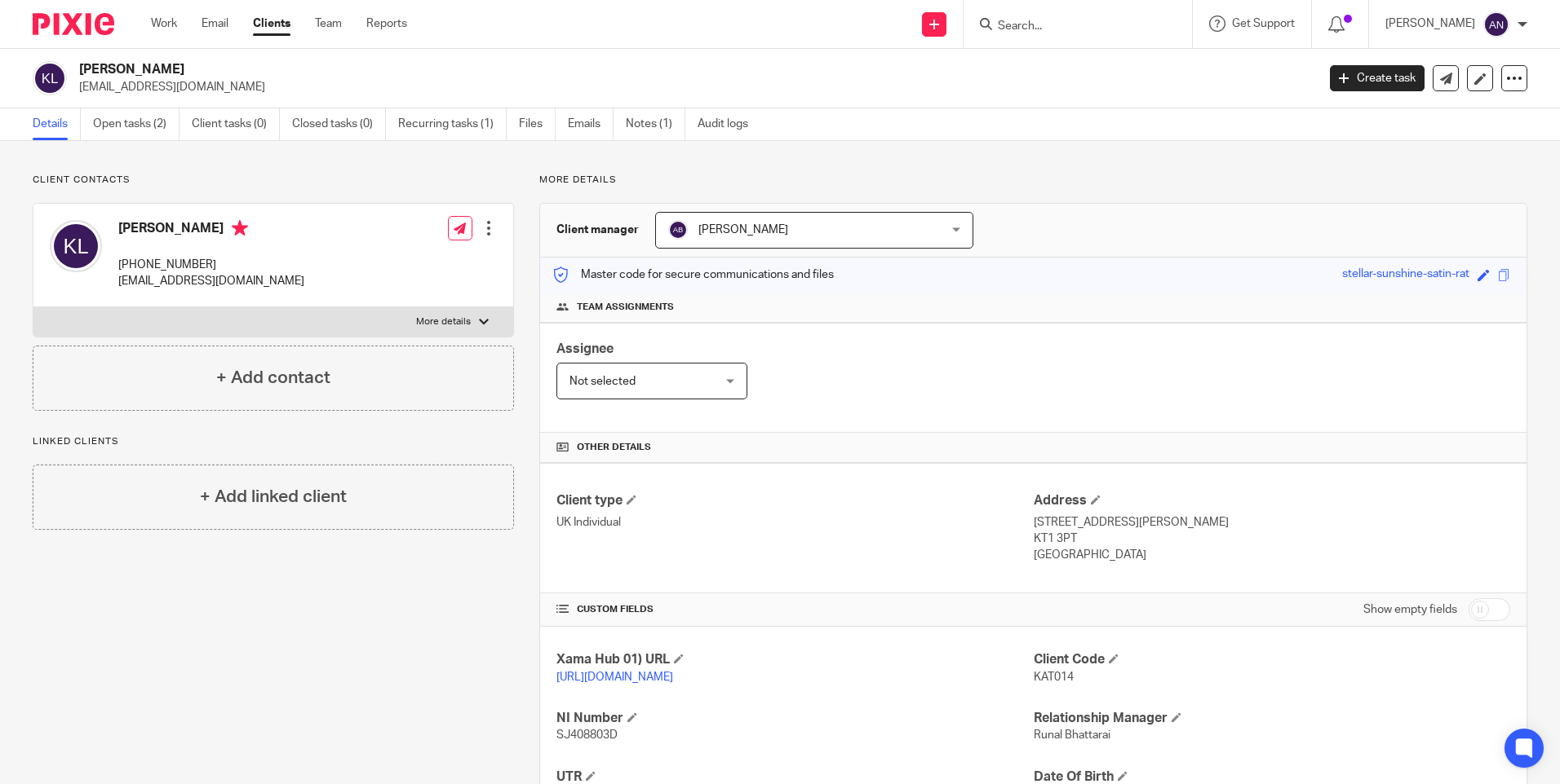
click at [1051, 32] on input "Search" at bounding box center [1070, 26] width 147 height 15
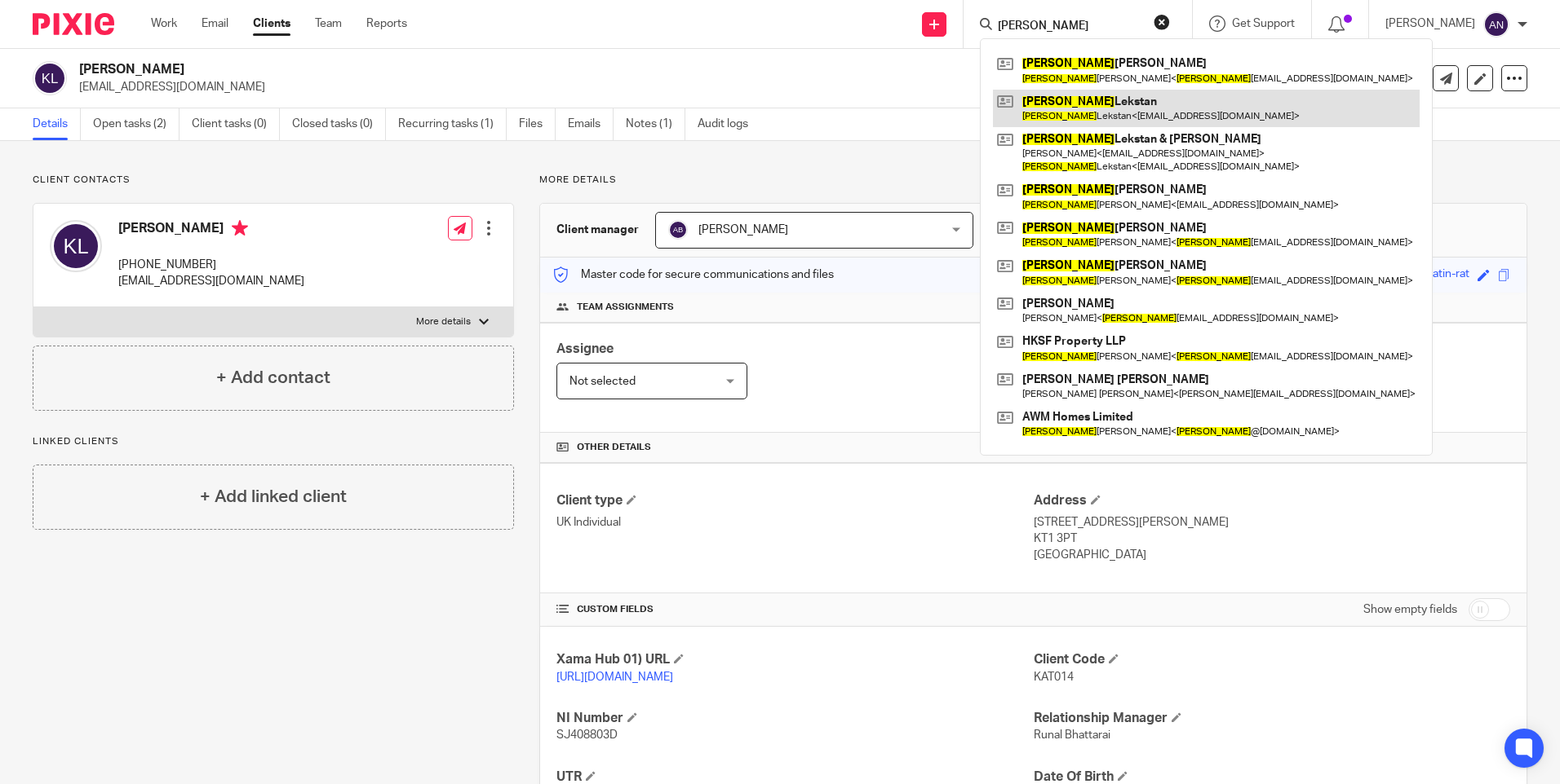
type input "adam"
click at [1143, 109] on link at bounding box center [1206, 108] width 426 height 38
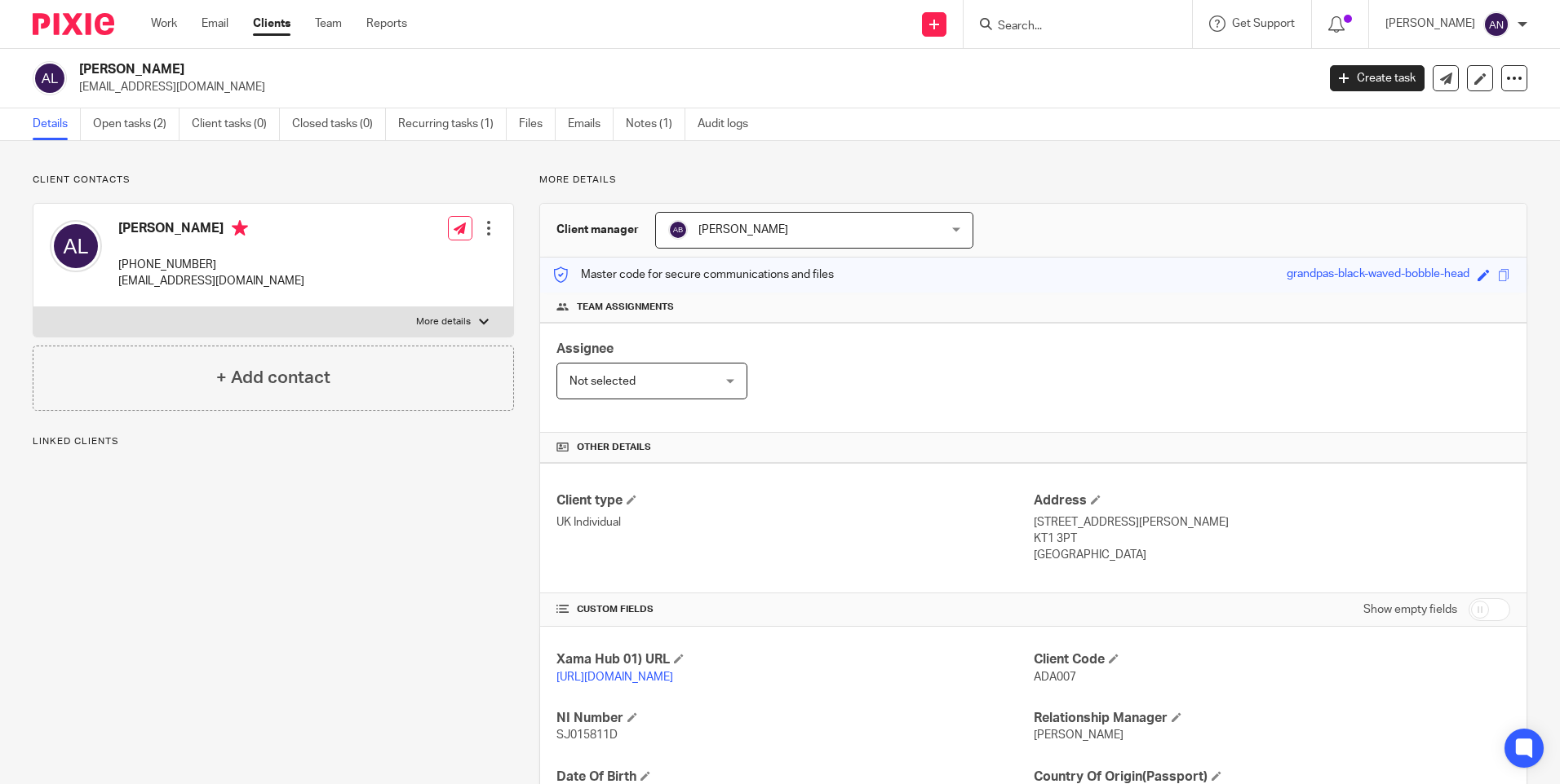
drag, startPoint x: 121, startPoint y: 266, endPoint x: 215, endPoint y: 266, distance: 94.0
click at [215, 266] on p "[PHONE_NUMBER]" at bounding box center [211, 265] width 186 height 17
copy p "[PHONE_NUMBER]"
click at [285, 267] on div "[PERSON_NAME] [PHONE_NUMBER] [EMAIL_ADDRESS][DOMAIN_NAME] Edit contact Create c…" at bounding box center [272, 256] width 480 height 103
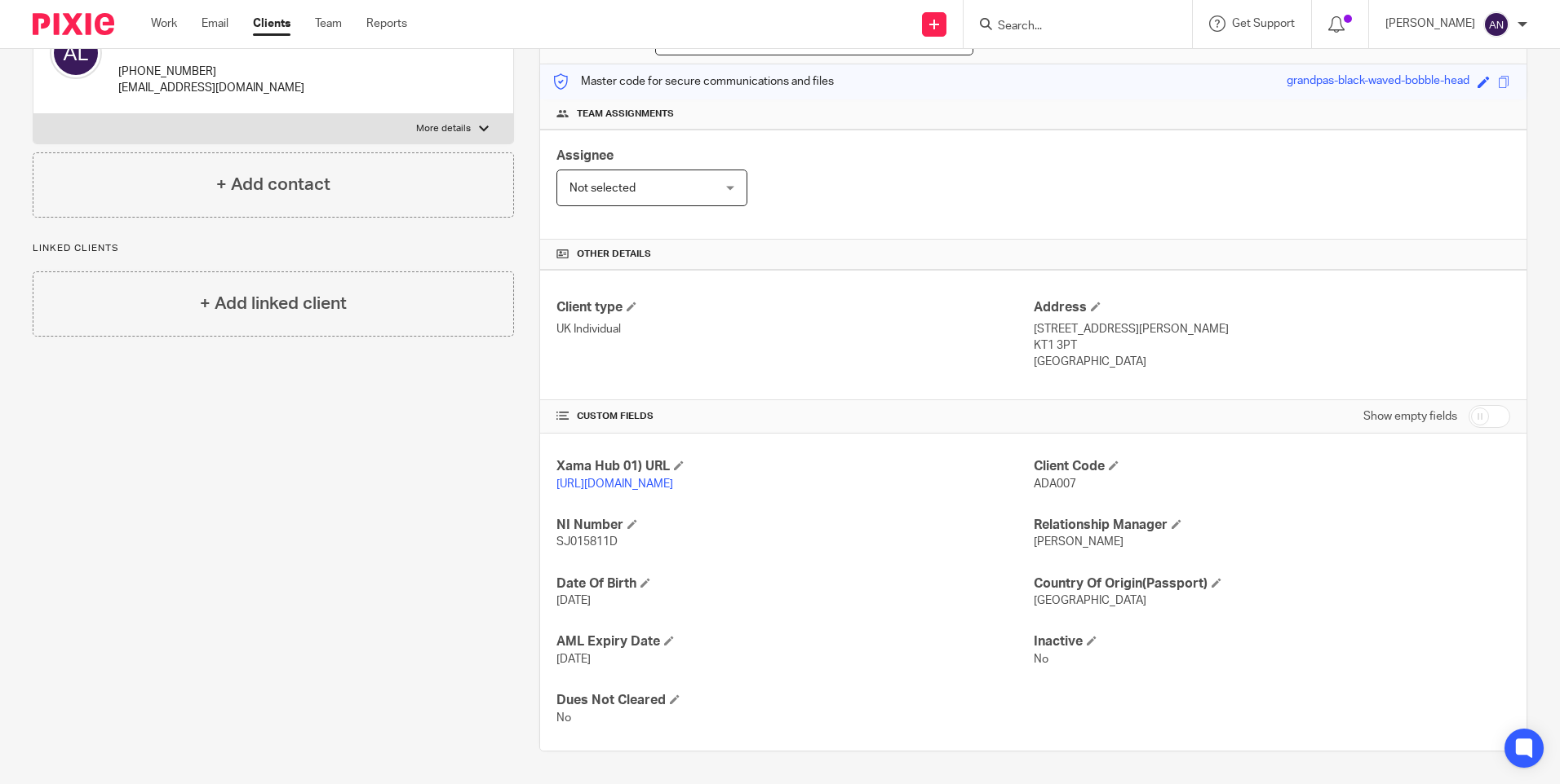
drag, startPoint x: 1026, startPoint y: 314, endPoint x: 1240, endPoint y: 303, distance: 214.3
click at [1240, 303] on div "Address [STREET_ADDRESS][PERSON_NAME] KT1 3PT [GEOGRAPHIC_DATA]" at bounding box center [1272, 336] width 477 height 72
copy p "[STREET_ADDRESS][PERSON_NAME]"
drag, startPoint x: 1027, startPoint y: 330, endPoint x: 1069, endPoint y: 332, distance: 42.0
click at [1069, 338] on p "KT1 3PT" at bounding box center [1272, 345] width 477 height 17
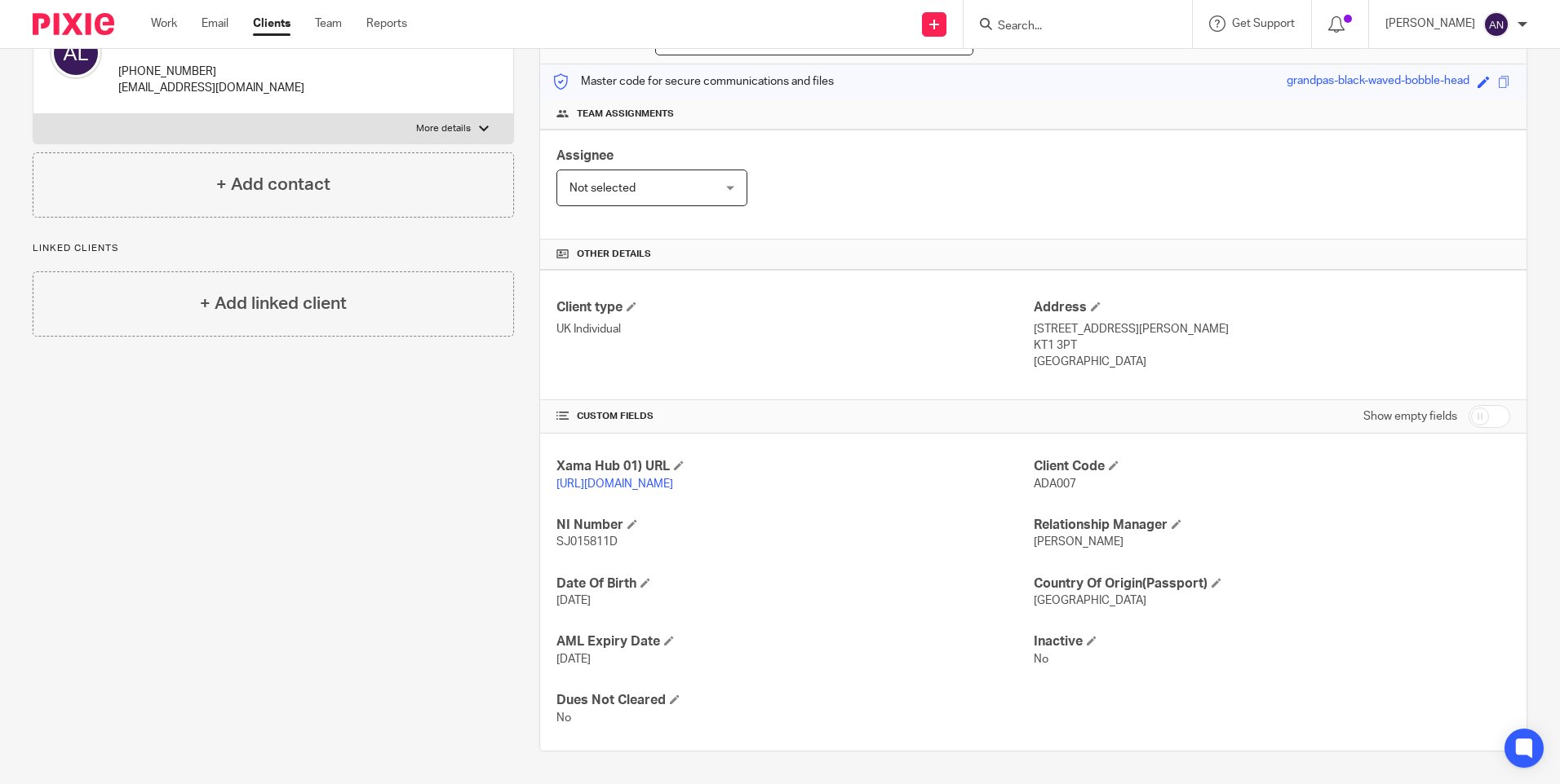
copy p "KT1 3PT"
click at [1045, 165] on div "Assignee Not selected Not selected Not selected [PERSON_NAME] [PERSON_NAME] [PE…" at bounding box center [1033, 184] width 986 height 110
